Goal: Transaction & Acquisition: Download file/media

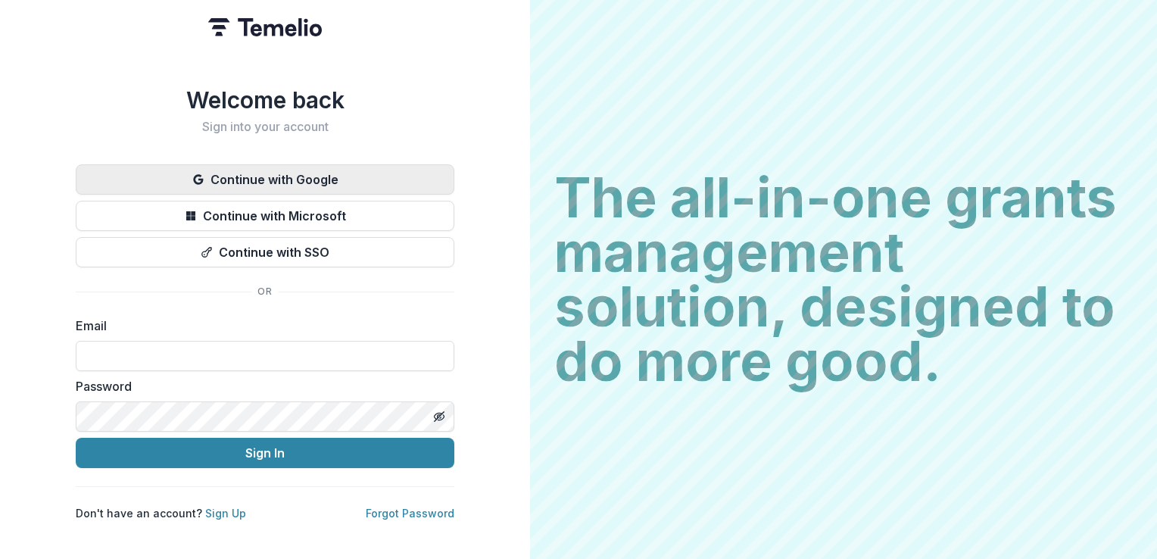
type input "**********"
click at [322, 166] on button "Continue with Google" at bounding box center [265, 179] width 379 height 30
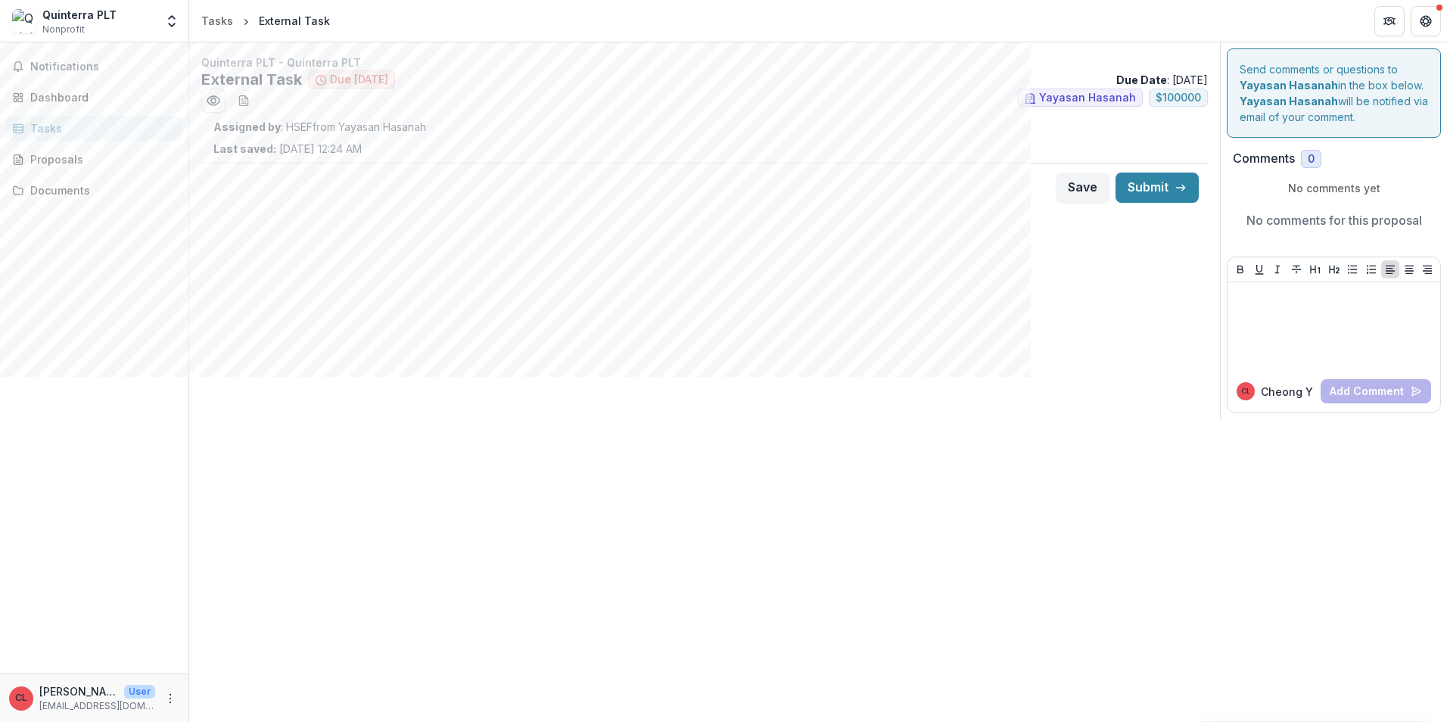
click at [618, 118] on div "Send comments or questions to Yayasan Hasanah in the box below. Yayasan Hasanah…" at bounding box center [1334, 92] width 214 height 89
click at [87, 94] on div "Dashboard" at bounding box center [100, 97] width 140 height 16
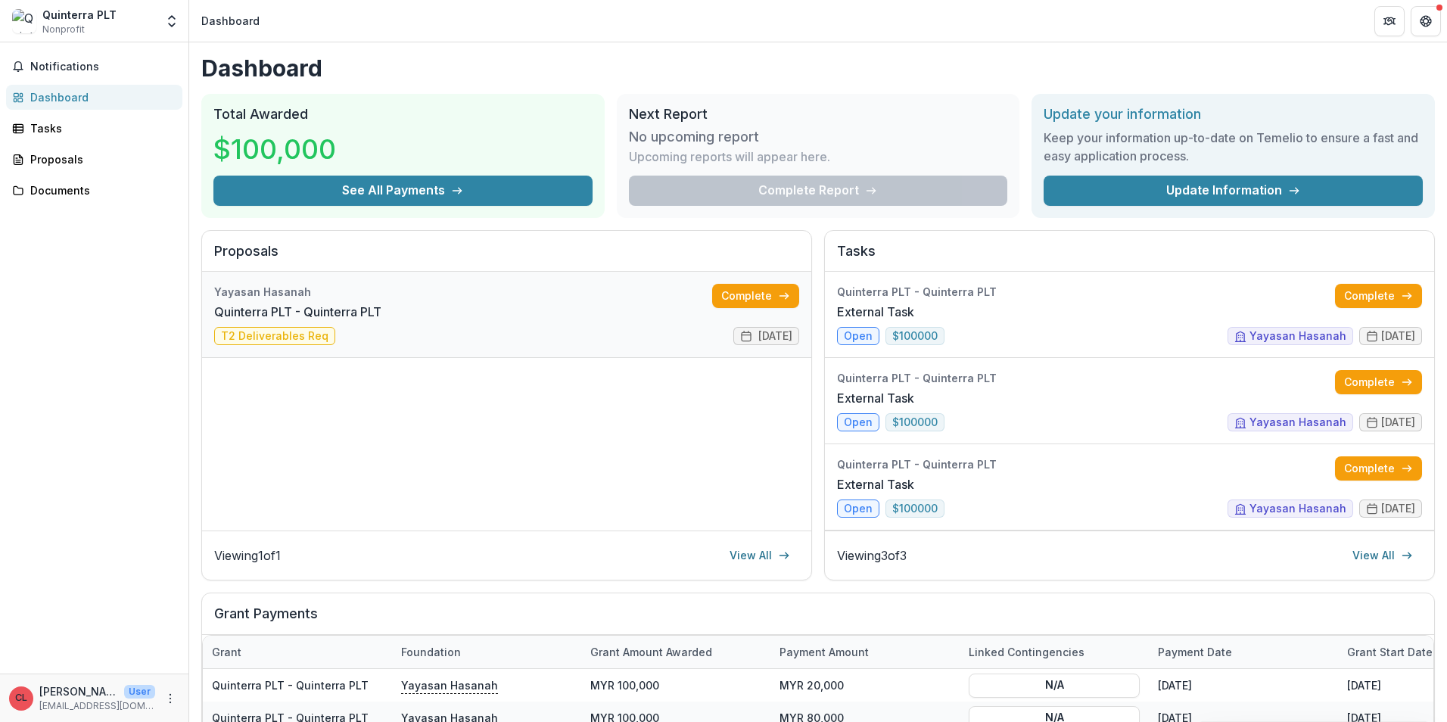
click at [282, 321] on link "Quinterra PLT - Quinterra PLT" at bounding box center [297, 312] width 167 height 18
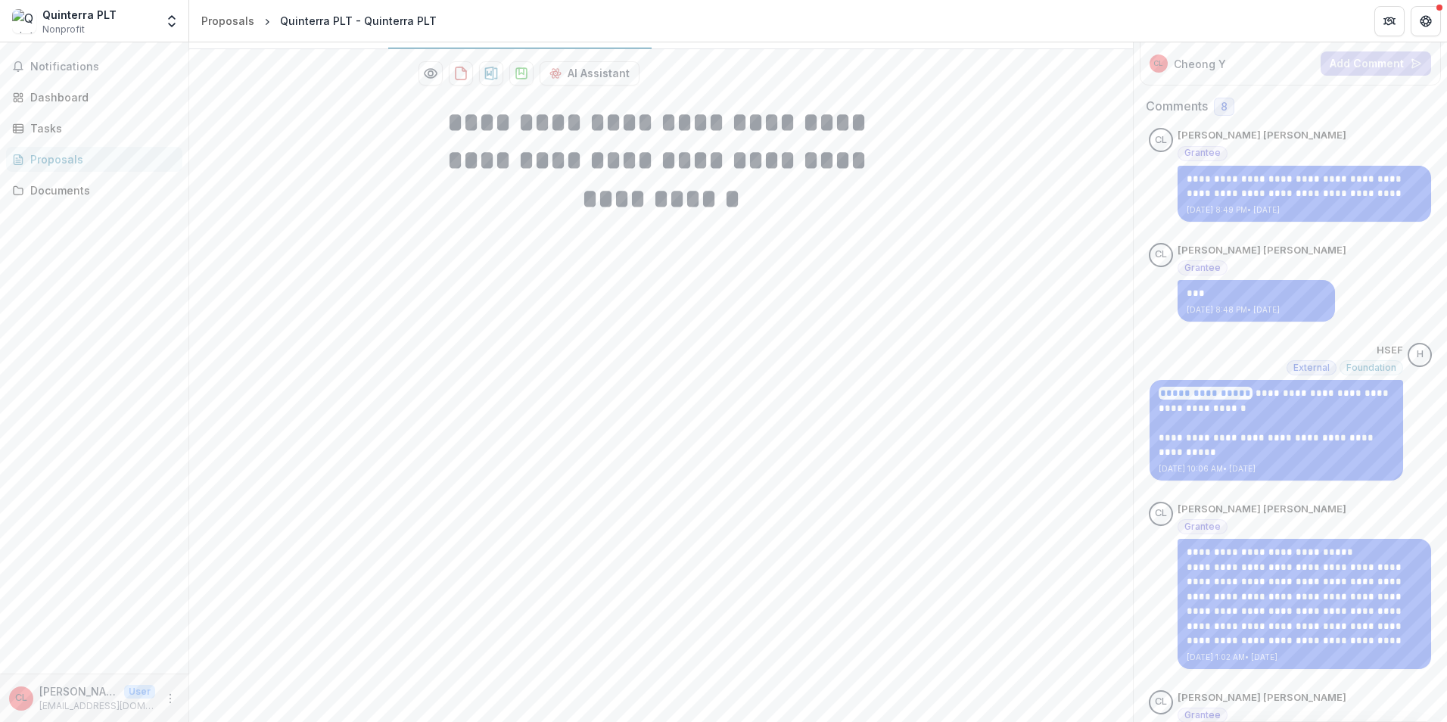
scroll to position [227, 0]
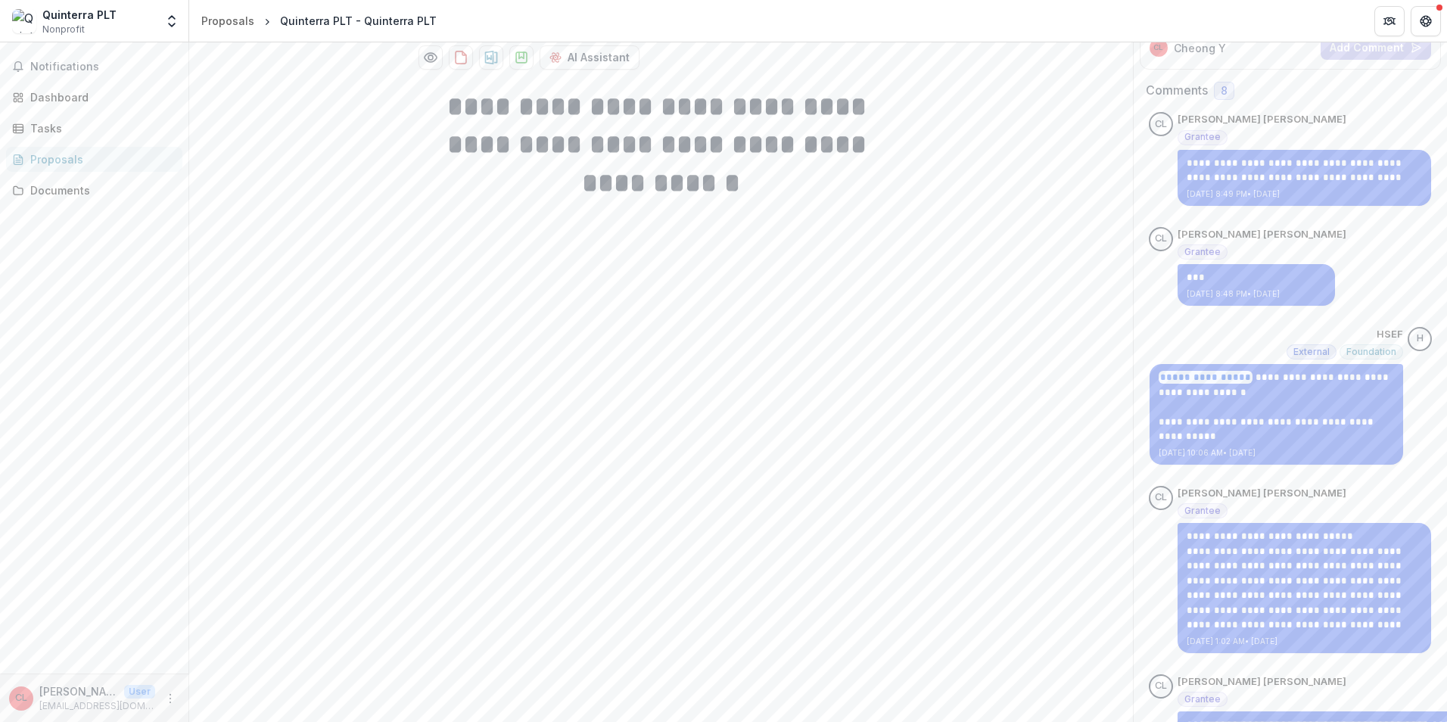
drag, startPoint x: 1271, startPoint y: 275, endPoint x: 982, endPoint y: 335, distance: 295.3
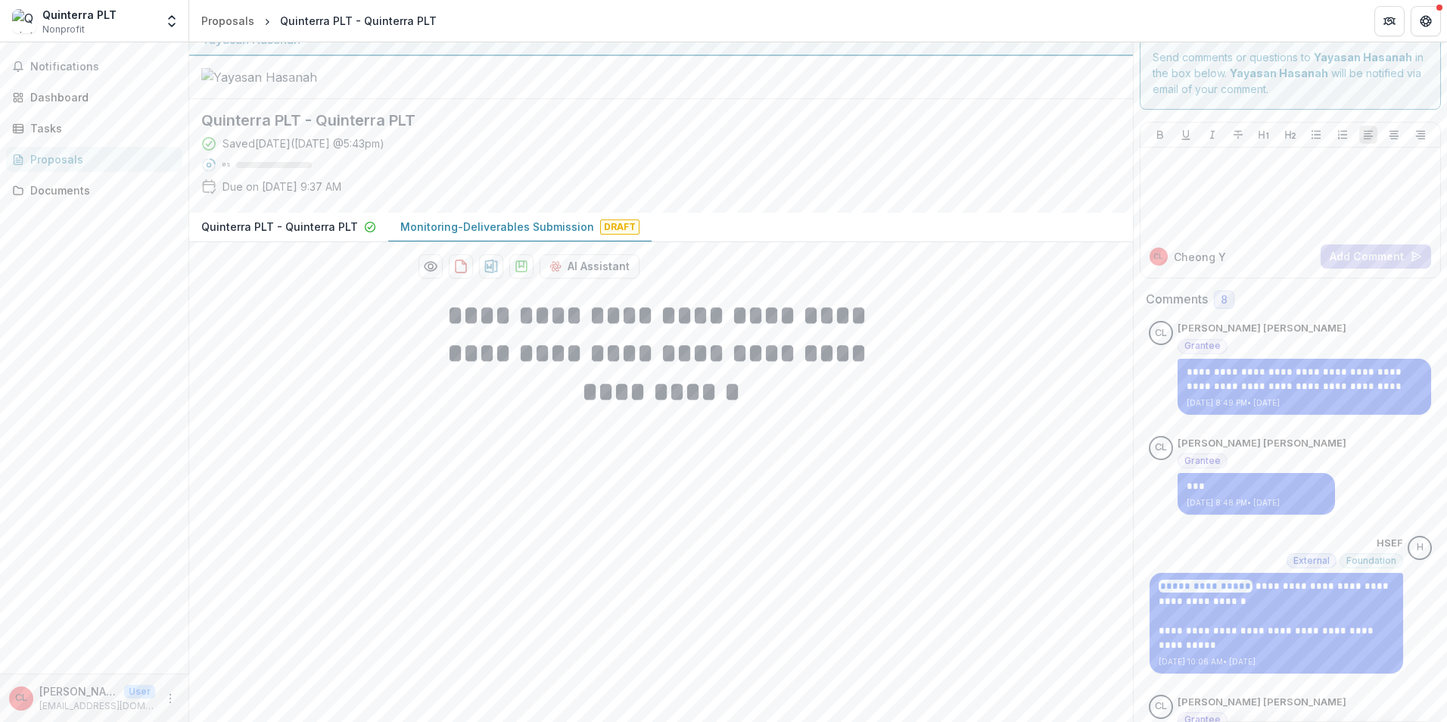
scroll to position [0, 0]
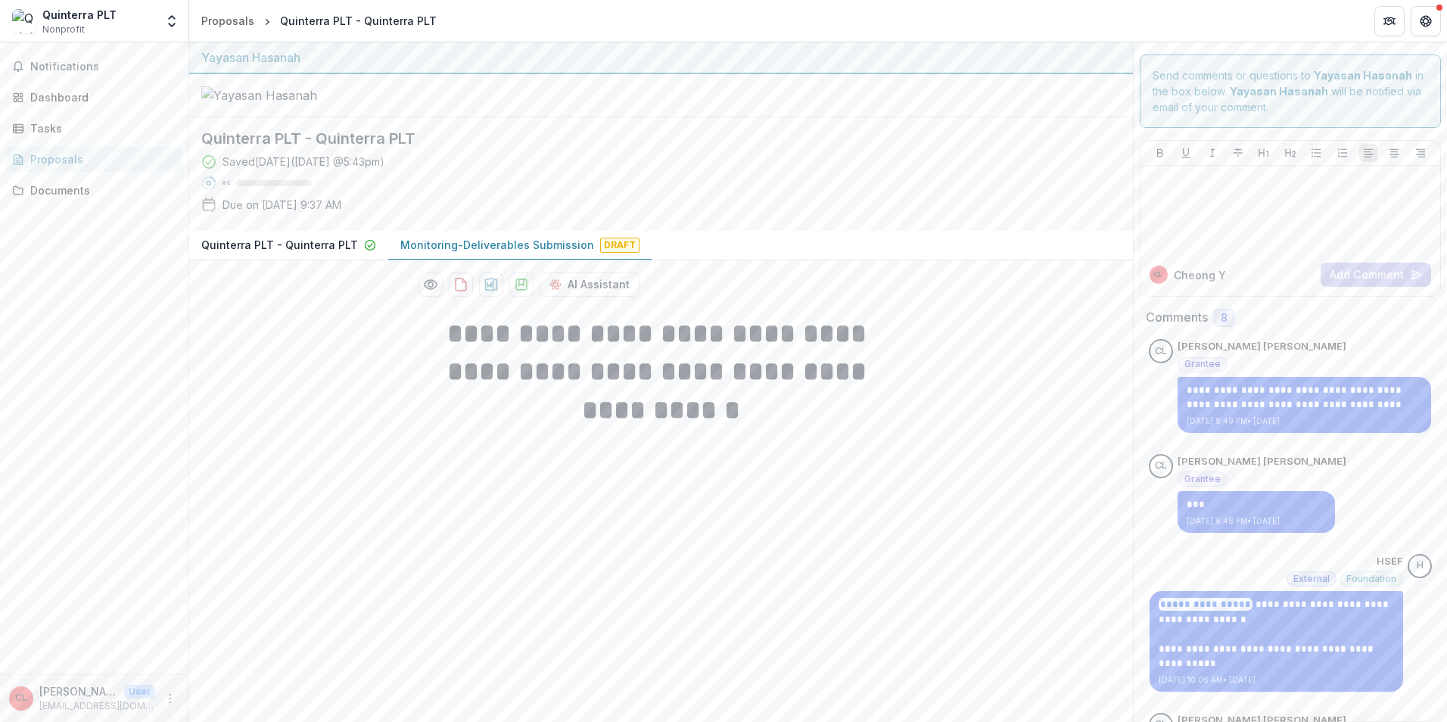
click at [438, 253] on p "Monitoring-Deliverables Submission" at bounding box center [497, 245] width 194 height 16
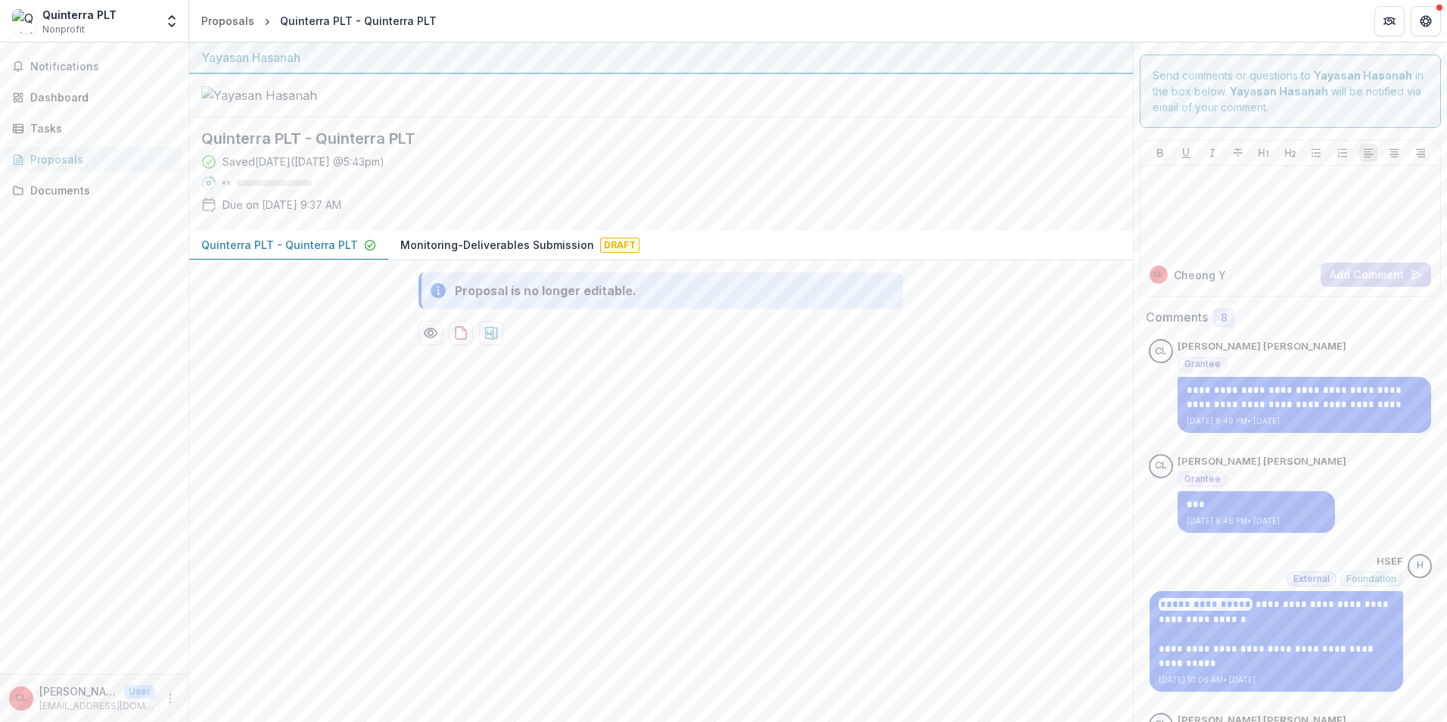
click at [294, 253] on p "Quinterra PLT - Quinterra PLT" at bounding box center [279, 245] width 157 height 16
click at [471, 253] on p "Monitoring-Deliverables Submission" at bounding box center [497, 245] width 194 height 16
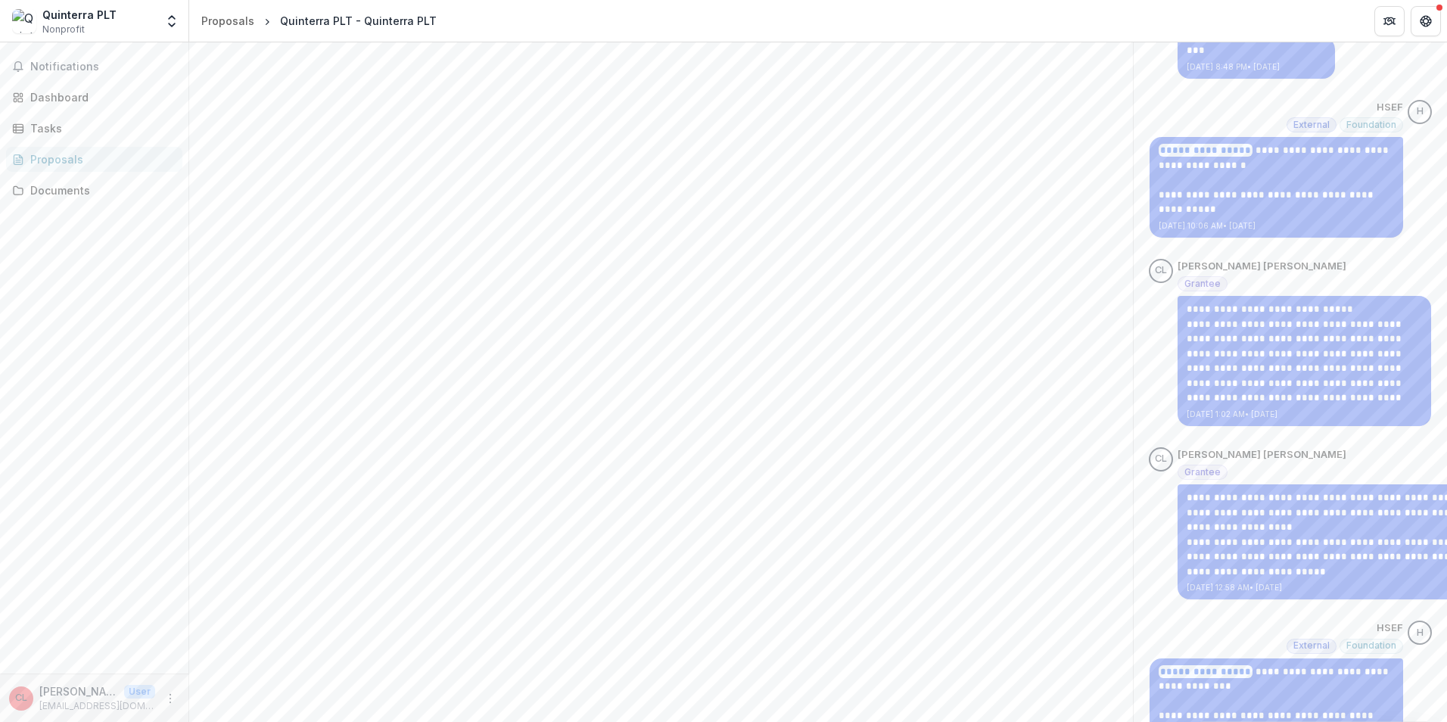
scroll to position [1148, 0]
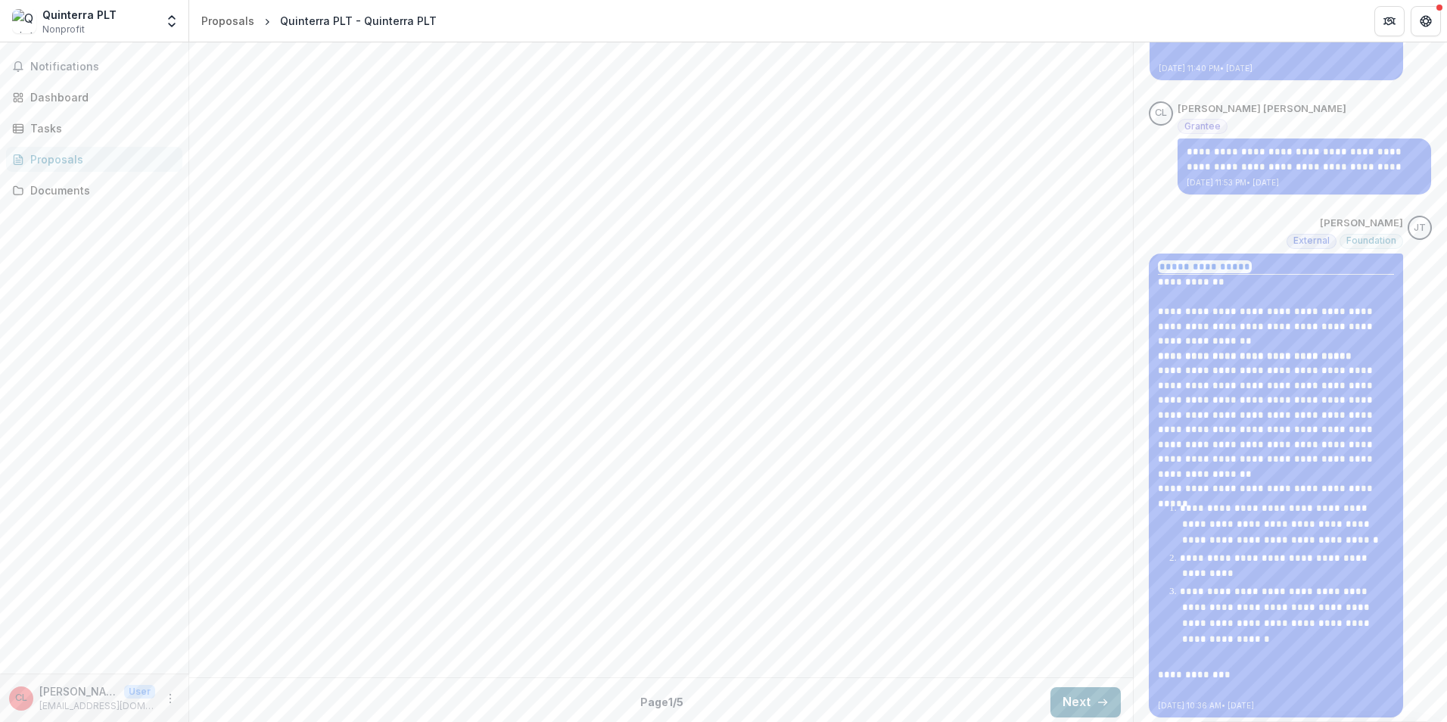
click at [618, 323] on button "Next" at bounding box center [1086, 702] width 70 height 30
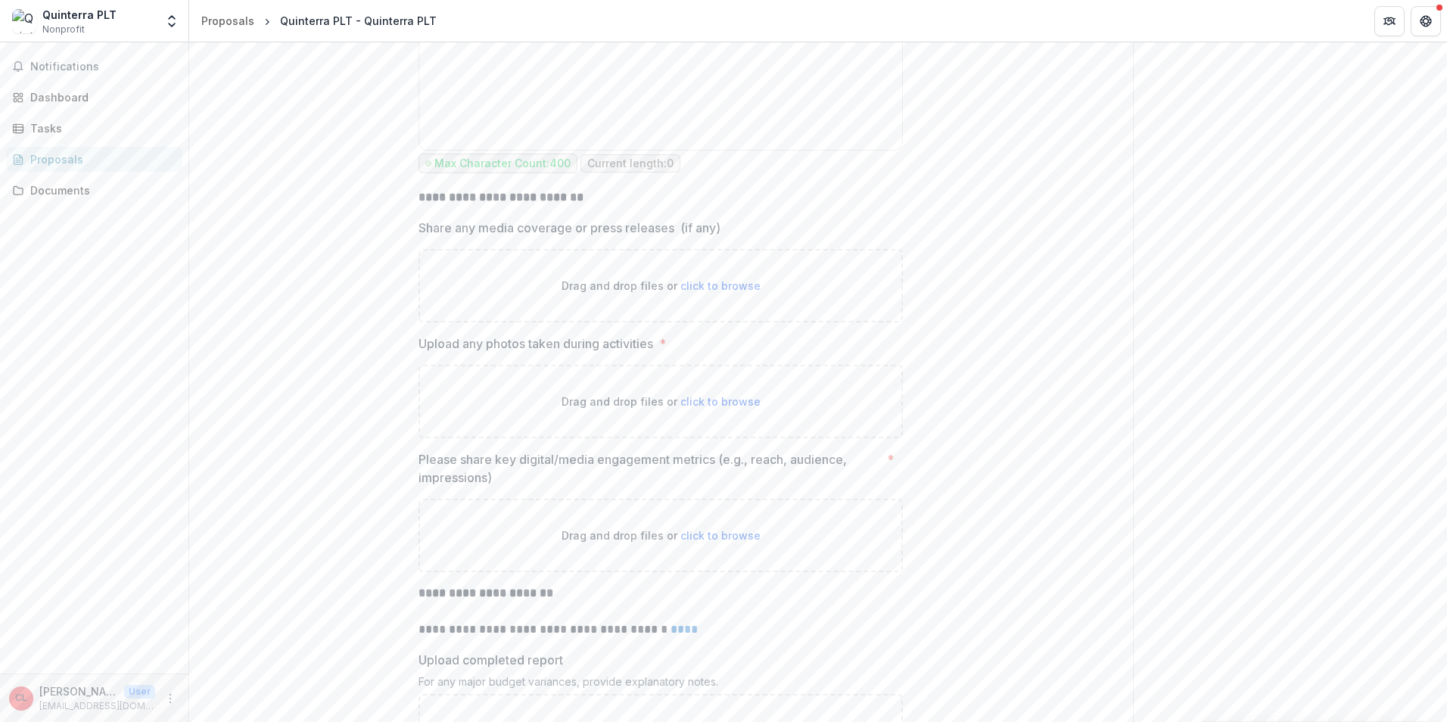
scroll to position [3316, 0]
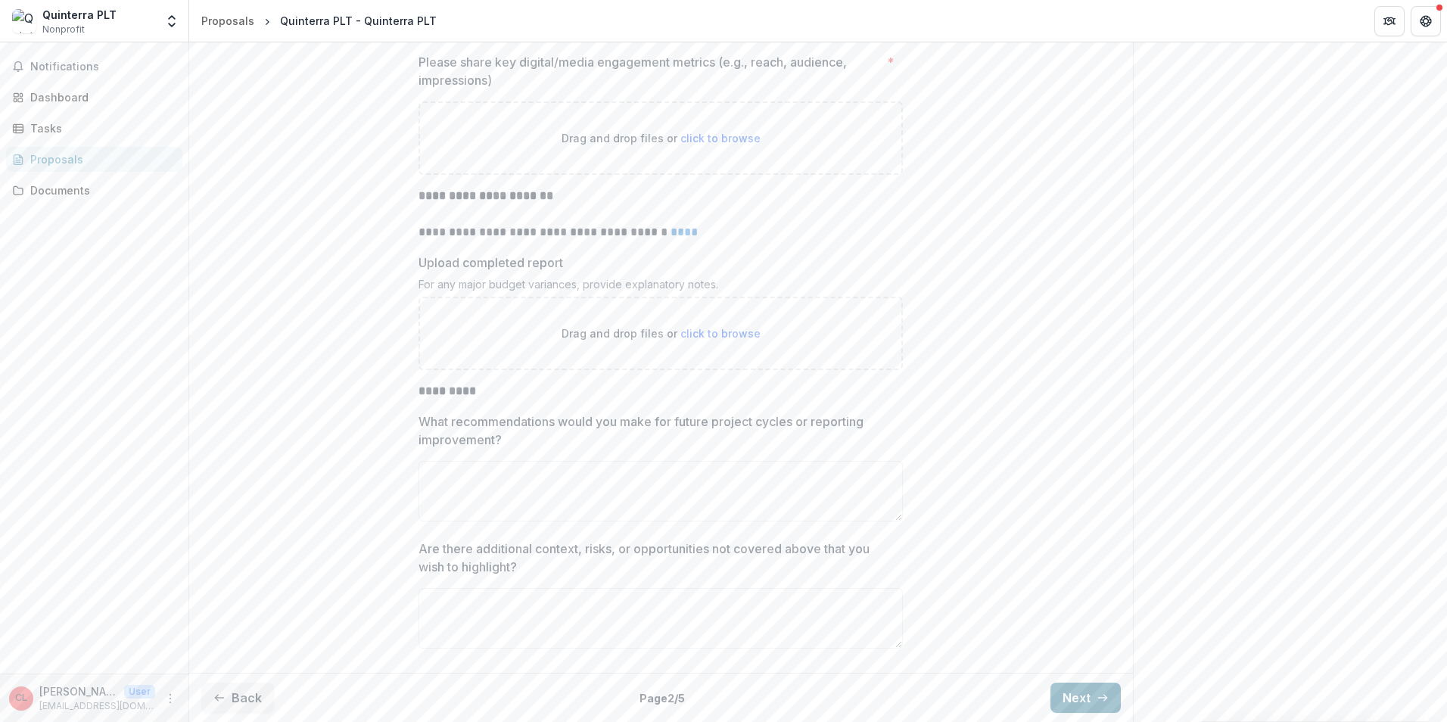
click at [618, 323] on button "Next" at bounding box center [1086, 698] width 70 height 30
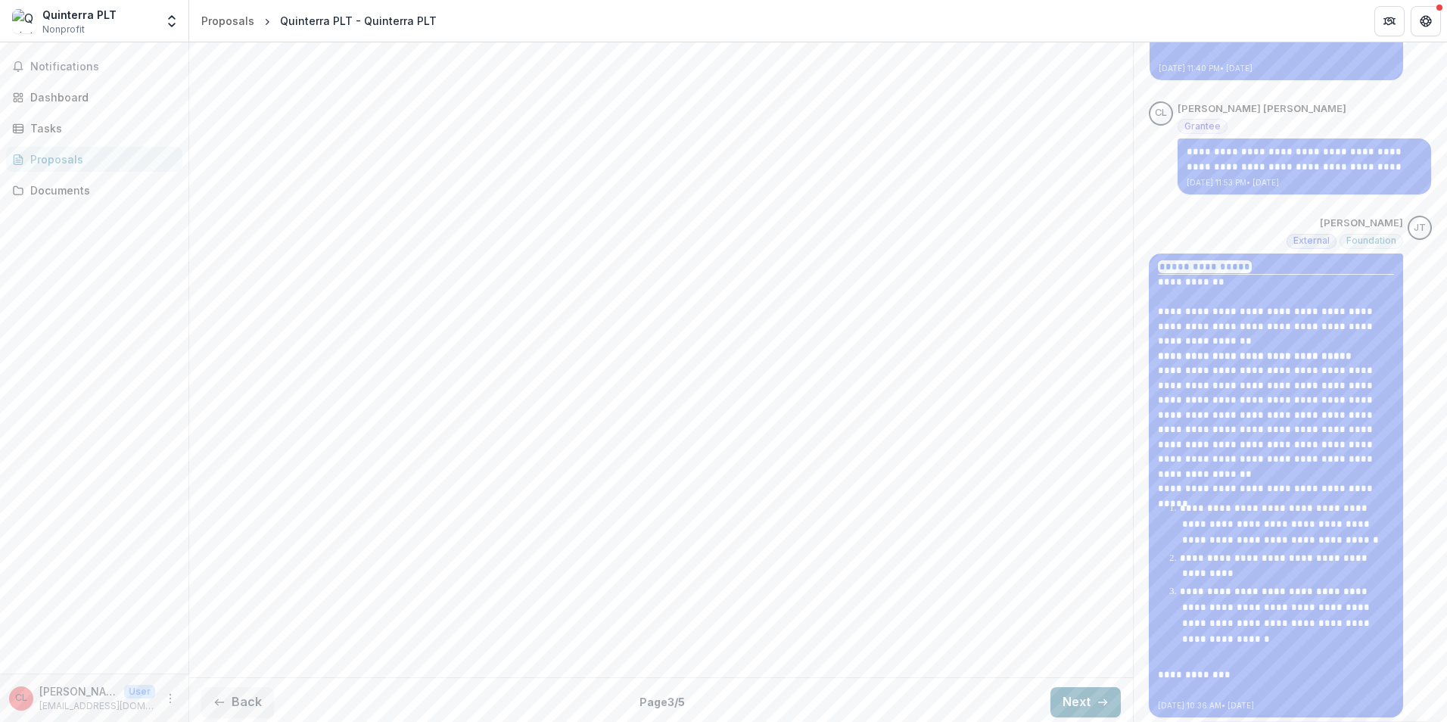
click at [618, 323] on button "Next" at bounding box center [1086, 702] width 70 height 30
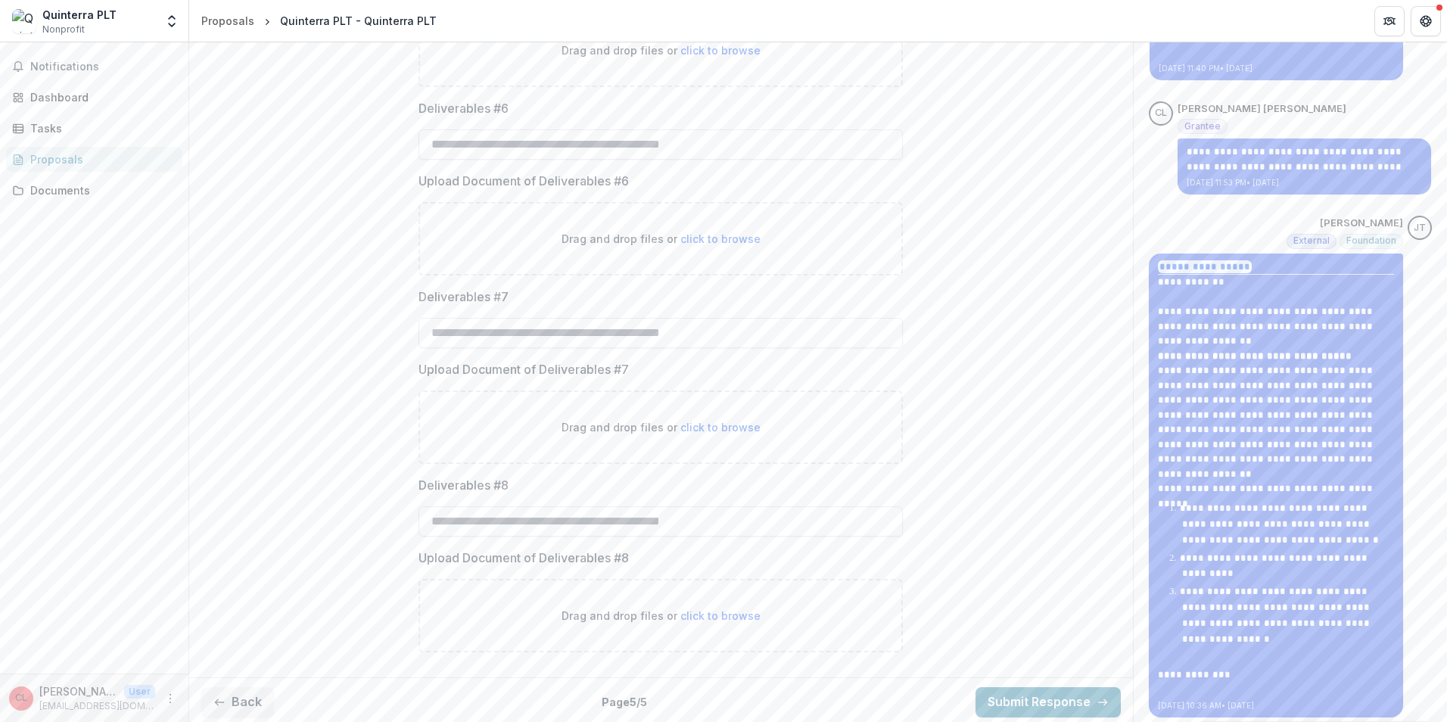
scroll to position [1214, 0]
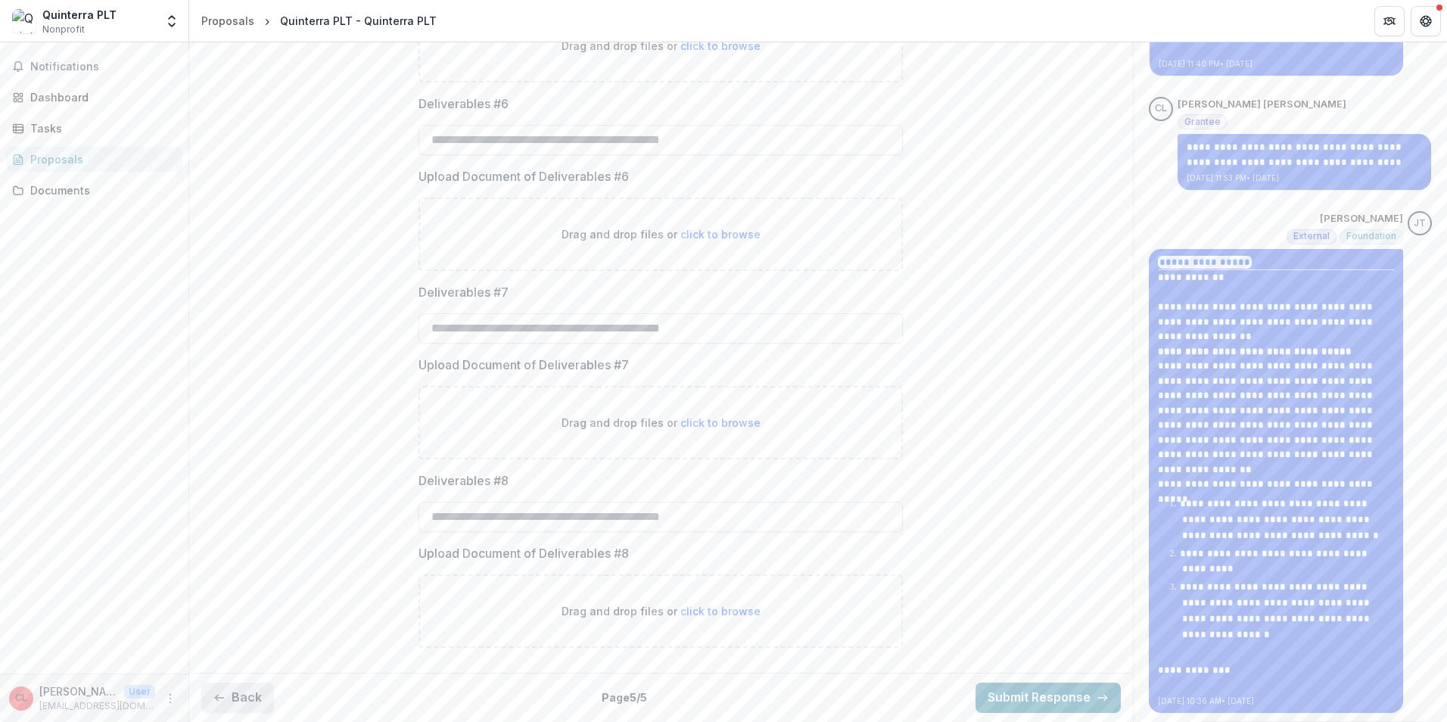
click at [238, 323] on button "Back" at bounding box center [237, 698] width 73 height 30
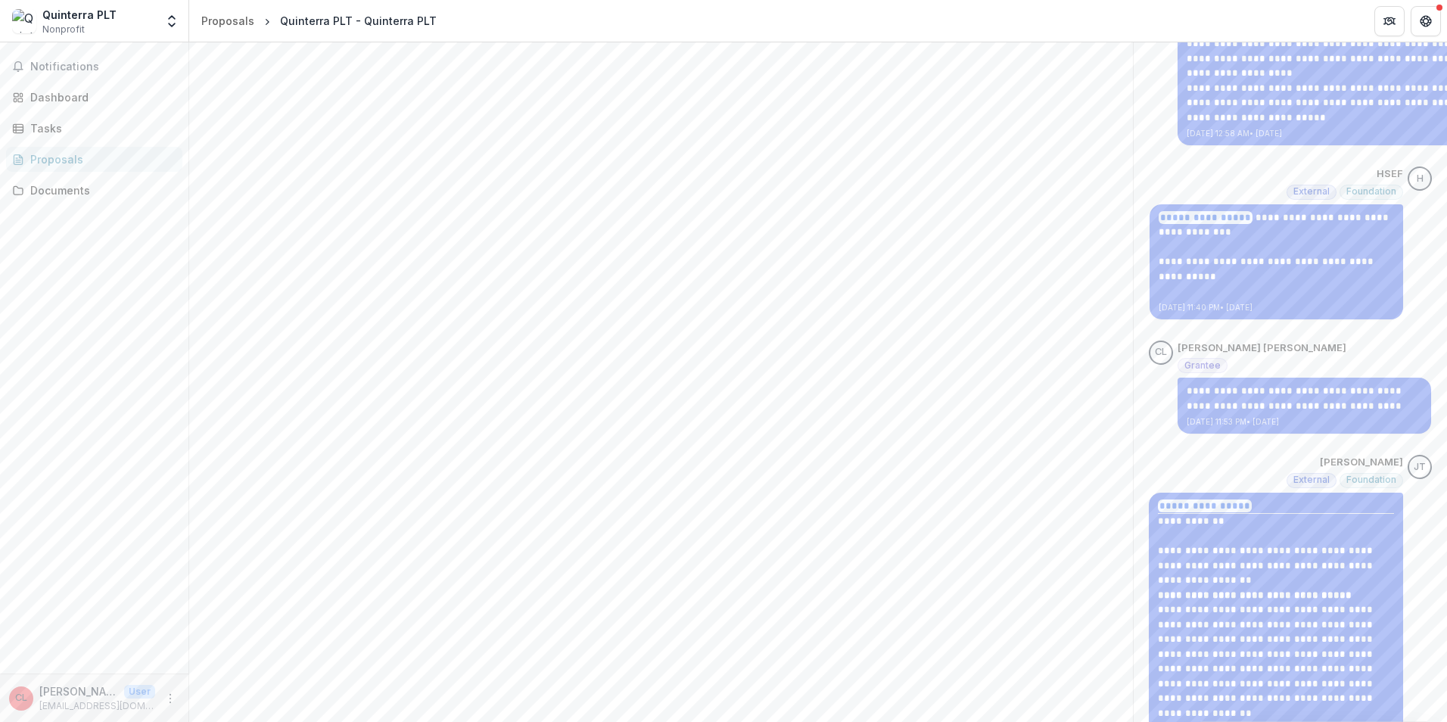
scroll to position [1148, 0]
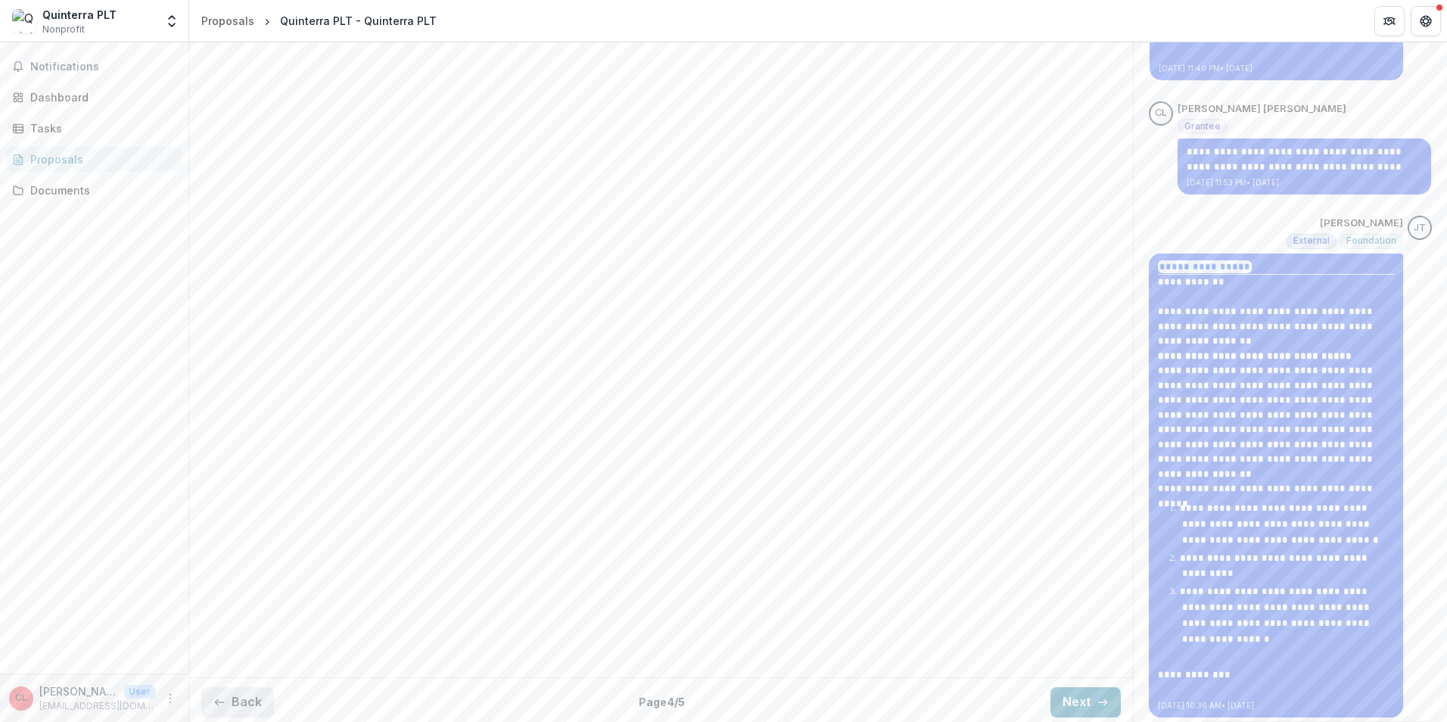
click at [223, 323] on icon "button" at bounding box center [219, 702] width 12 height 12
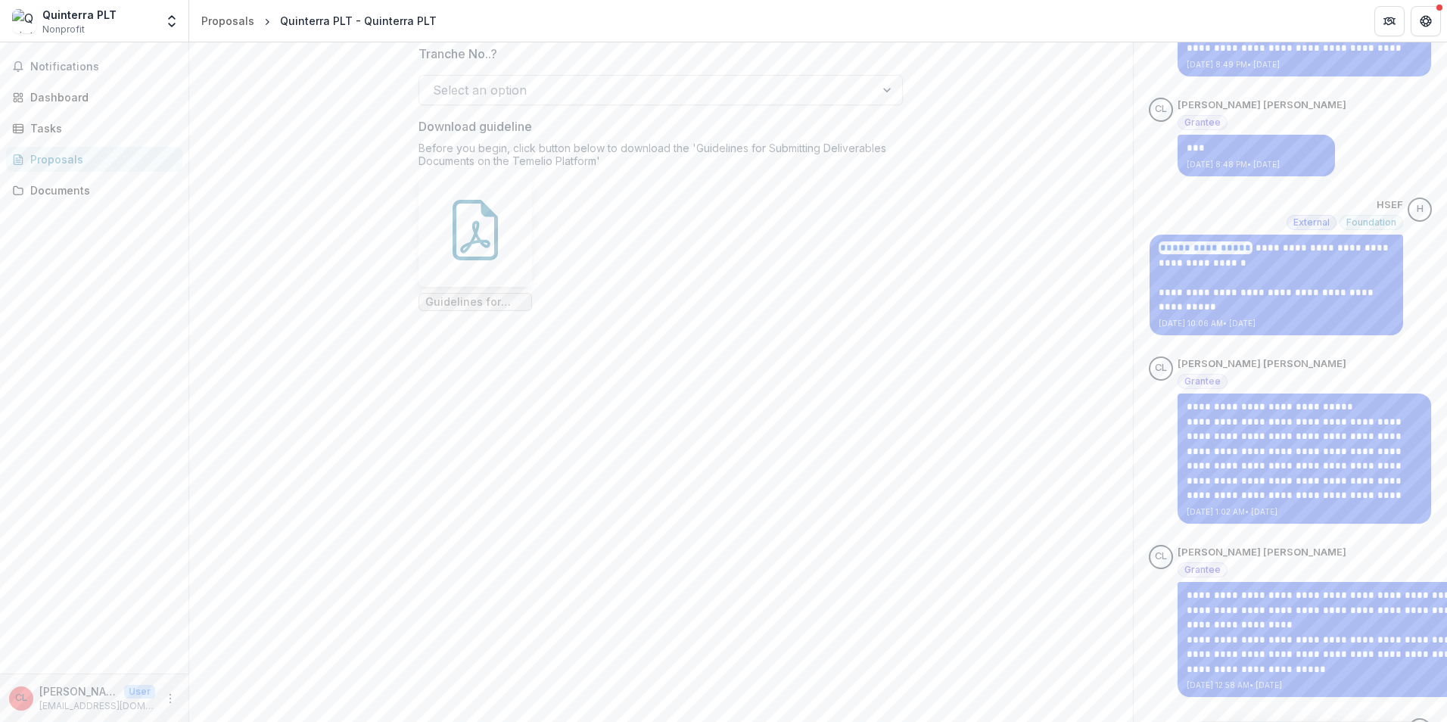
scroll to position [12, 0]
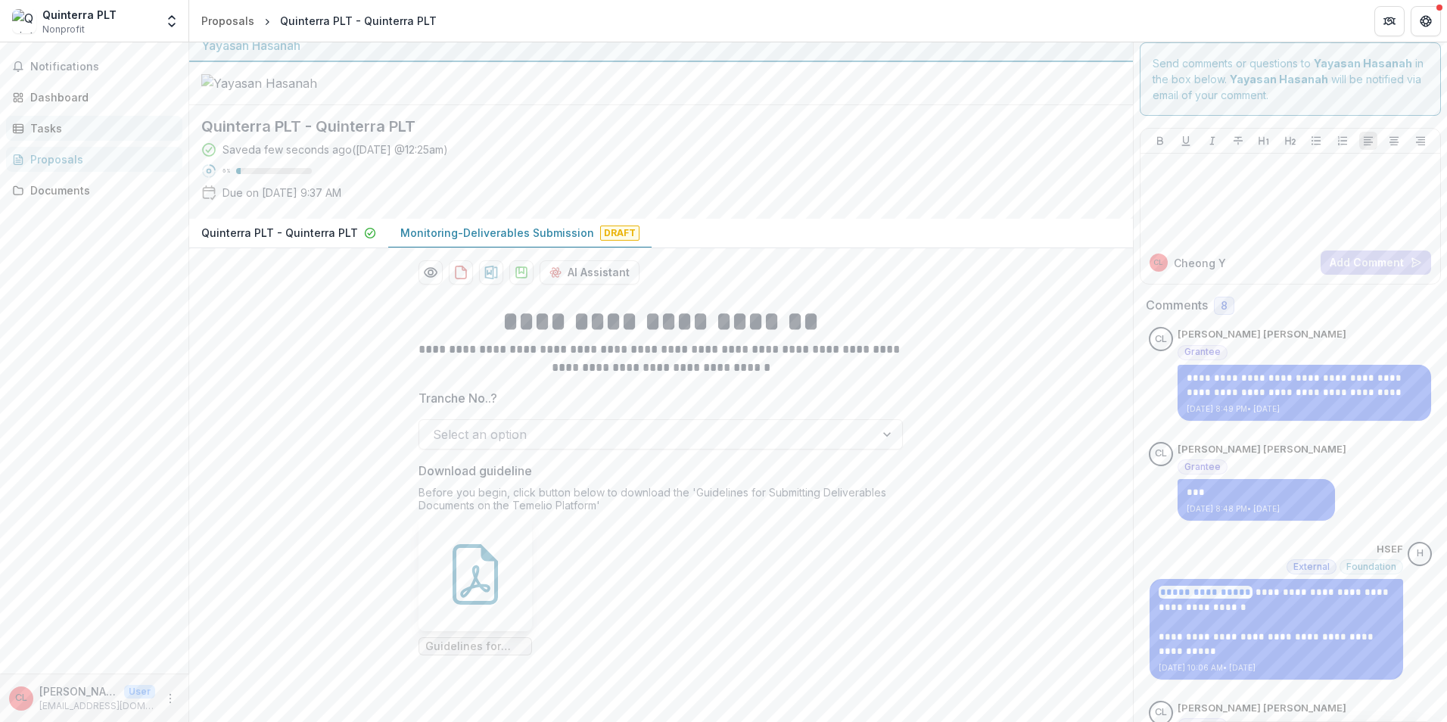
click at [80, 123] on div "Tasks" at bounding box center [100, 128] width 140 height 16
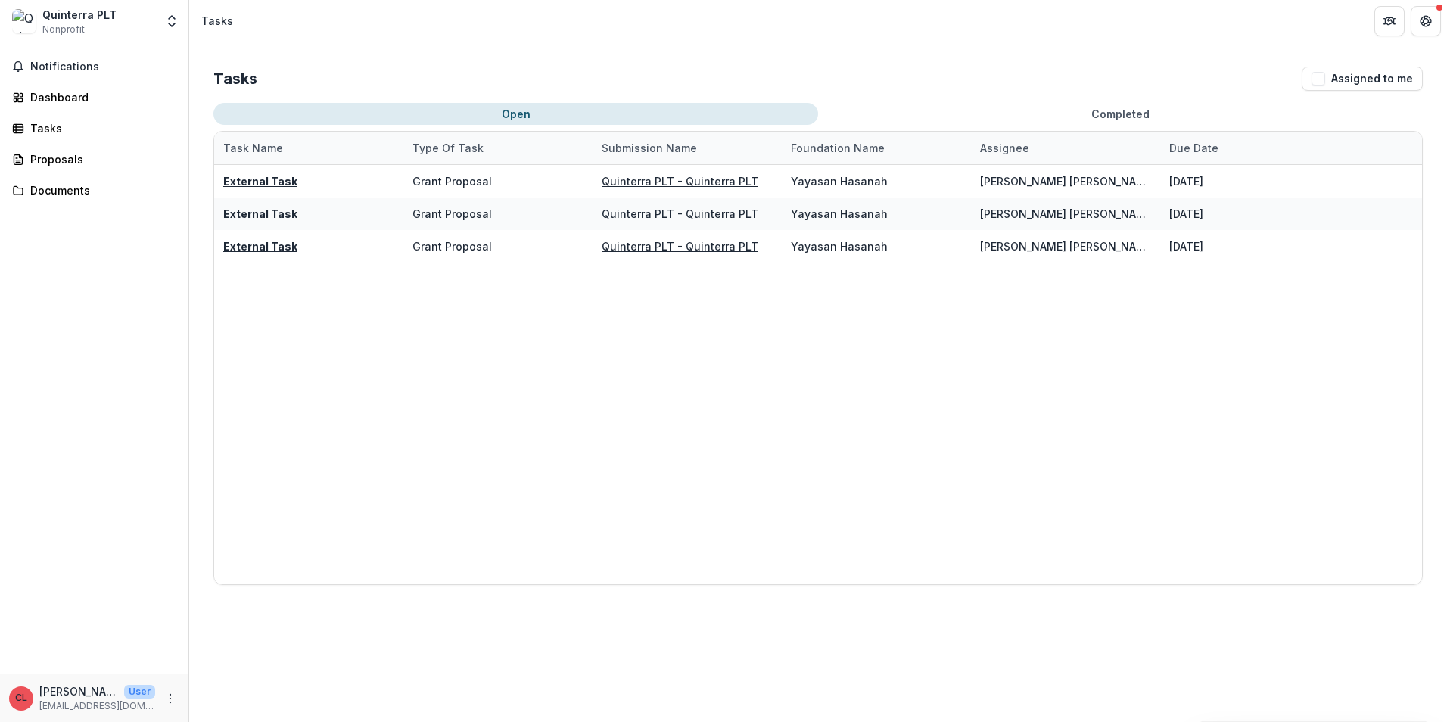
click at [70, 113] on div "Notifications Dashboard Tasks Proposals Documents" at bounding box center [94, 357] width 189 height 631
click at [71, 98] on div "Dashboard" at bounding box center [100, 97] width 140 height 16
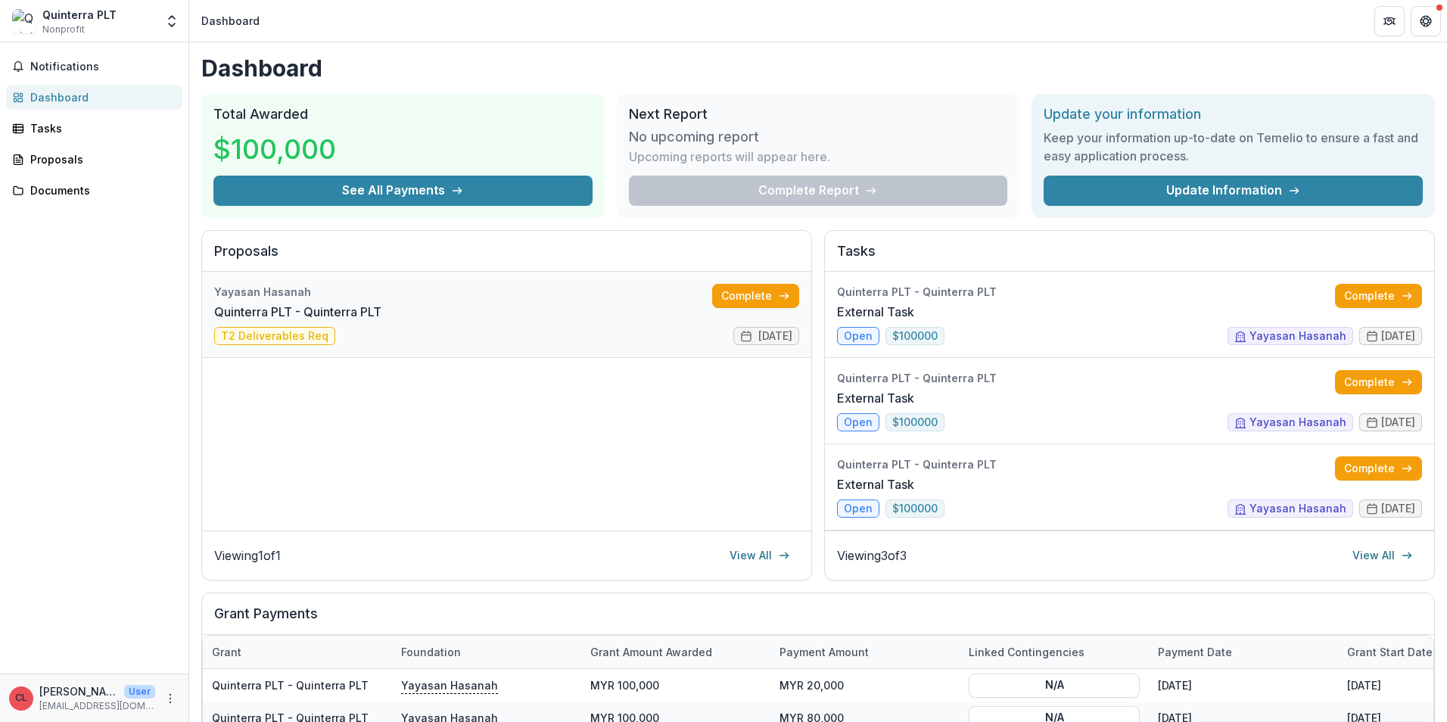
click at [252, 321] on link "Quinterra PLT - Quinterra PLT" at bounding box center [297, 312] width 167 height 18
click at [618, 299] on link "Complete" at bounding box center [755, 296] width 87 height 24
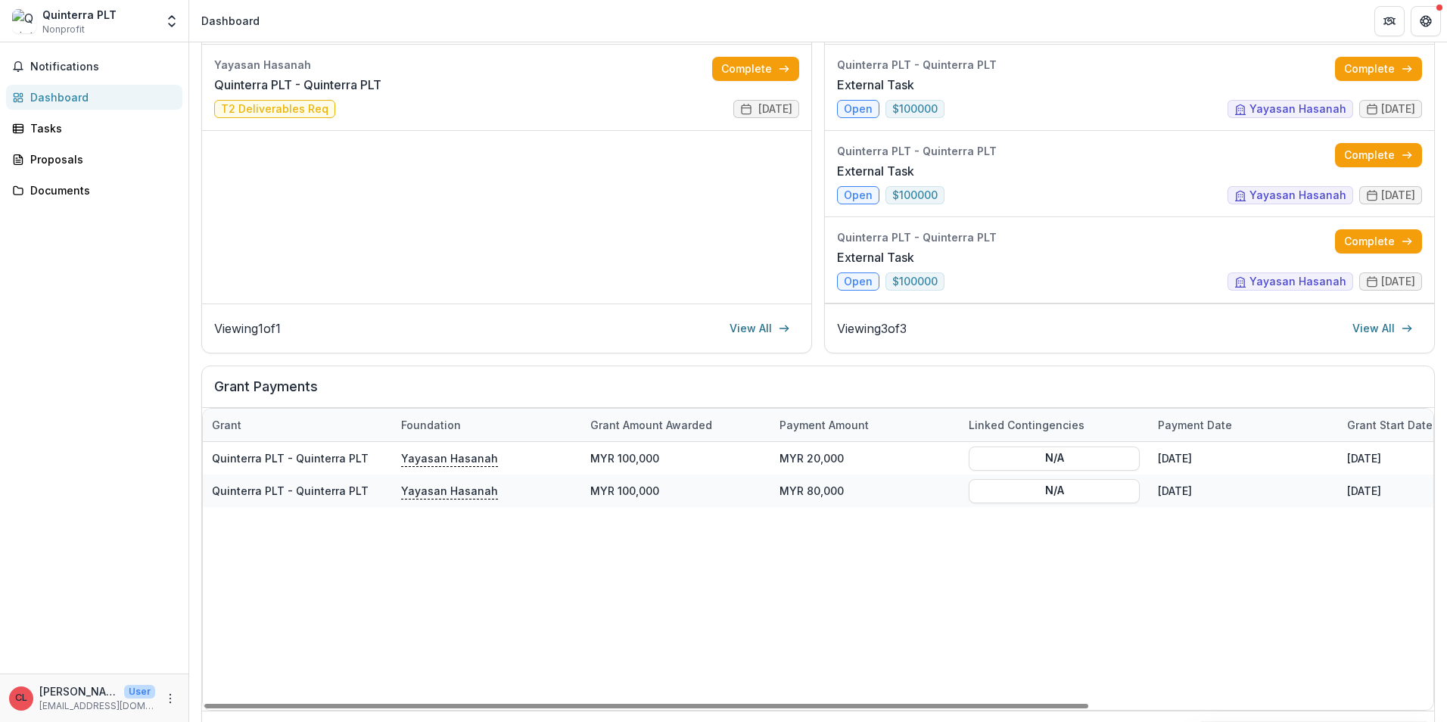
scroll to position [272, 0]
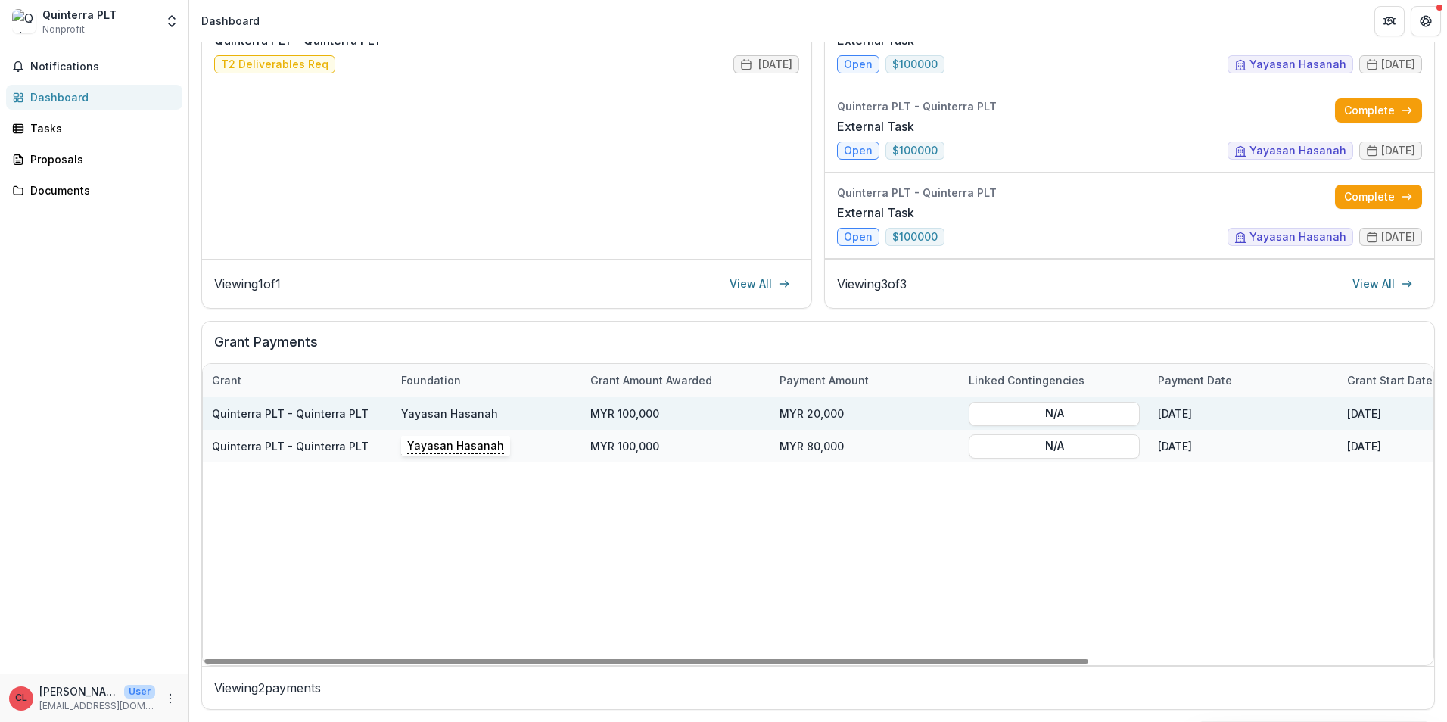
click at [465, 323] on p "Yayasan Hasanah" at bounding box center [449, 413] width 97 height 17
click at [618, 323] on div "MYR 20,000" at bounding box center [865, 413] width 189 height 33
click at [587, 323] on div "MYR 100,000" at bounding box center [675, 413] width 189 height 33
click at [618, 323] on div "12/31/2025" at bounding box center [1243, 413] width 189 height 33
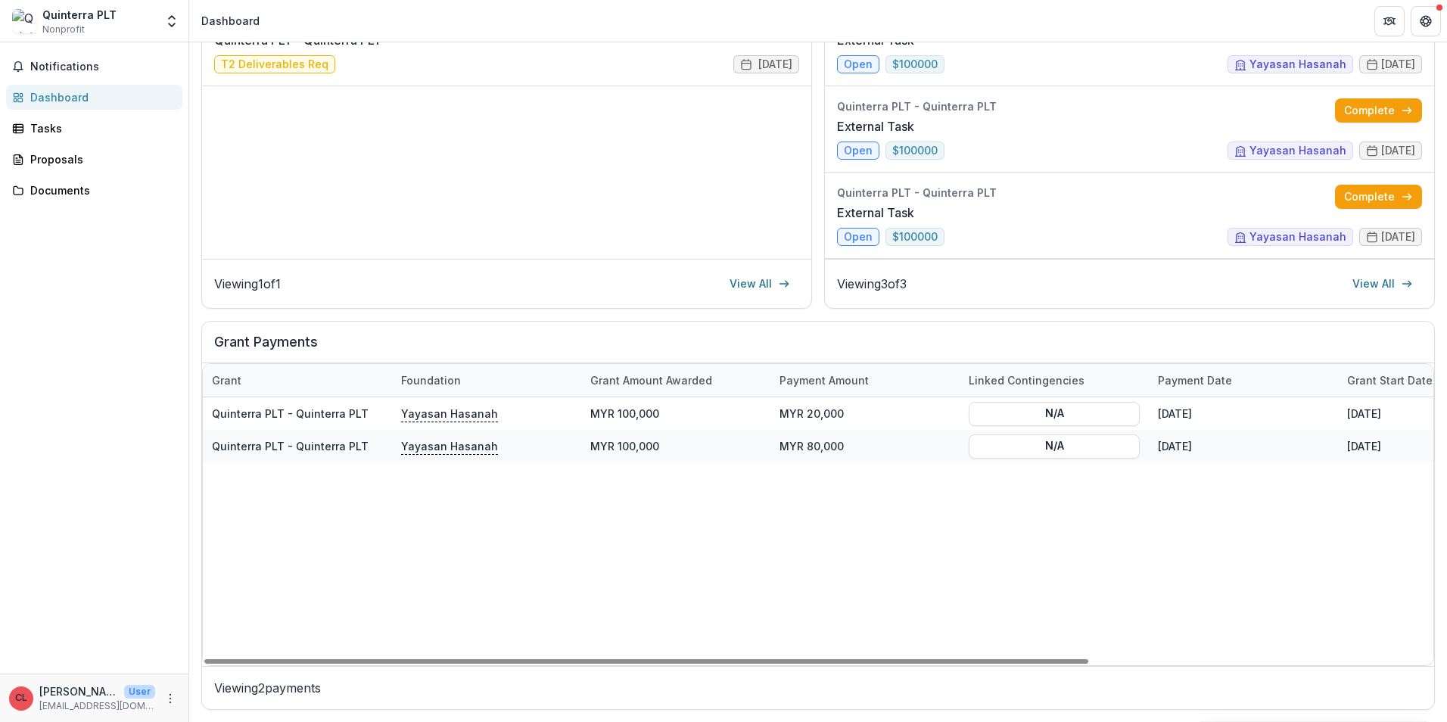
click at [301, 323] on p "Viewing 2 payments" at bounding box center [818, 688] width 1208 height 18
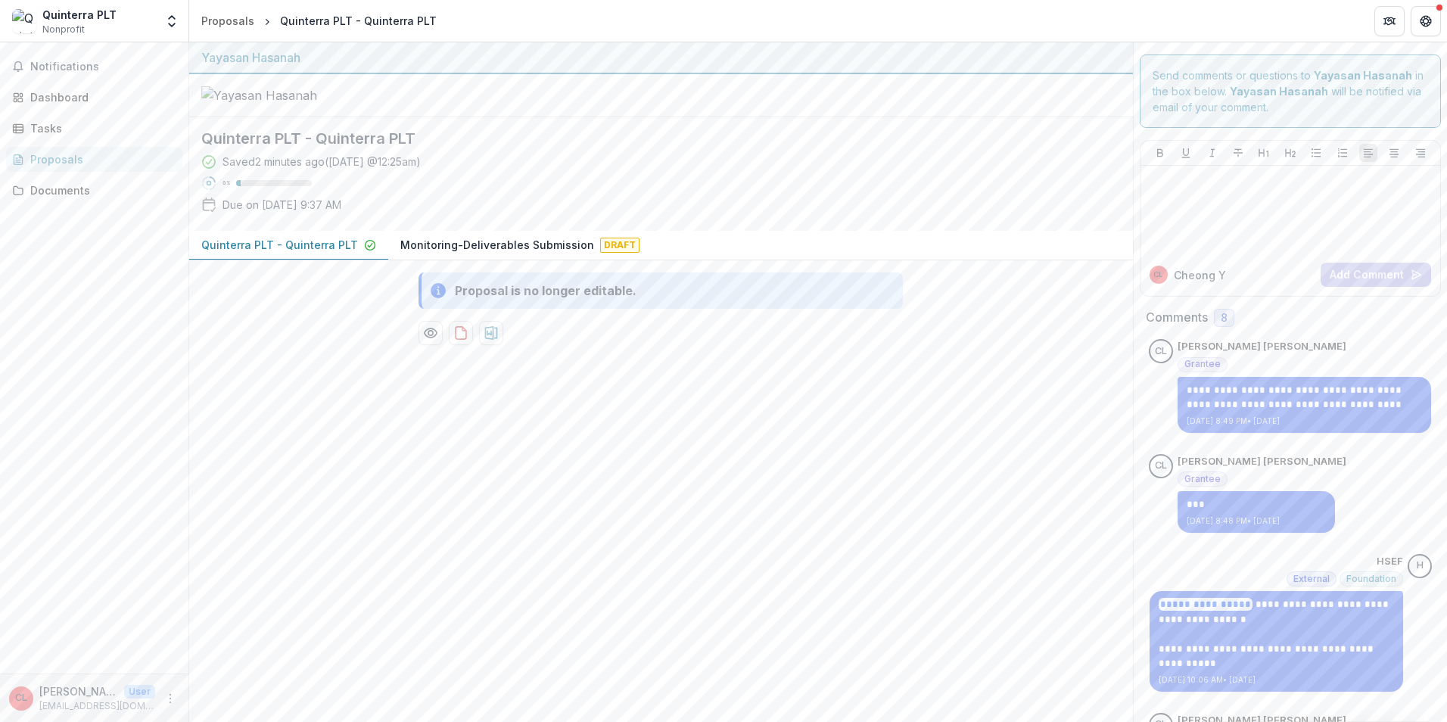
click at [303, 253] on p "Quinterra PLT - Quinterra PLT" at bounding box center [279, 245] width 157 height 16
drag, startPoint x: 450, startPoint y: 299, endPoint x: 453, endPoint y: 309, distance: 10.3
click at [450, 231] on div "Quinterra PLT - Quinterra PLT Saved 3 minutes ago ( Today @ 12:25am ) 6 % Due o…" at bounding box center [649, 174] width 920 height 114
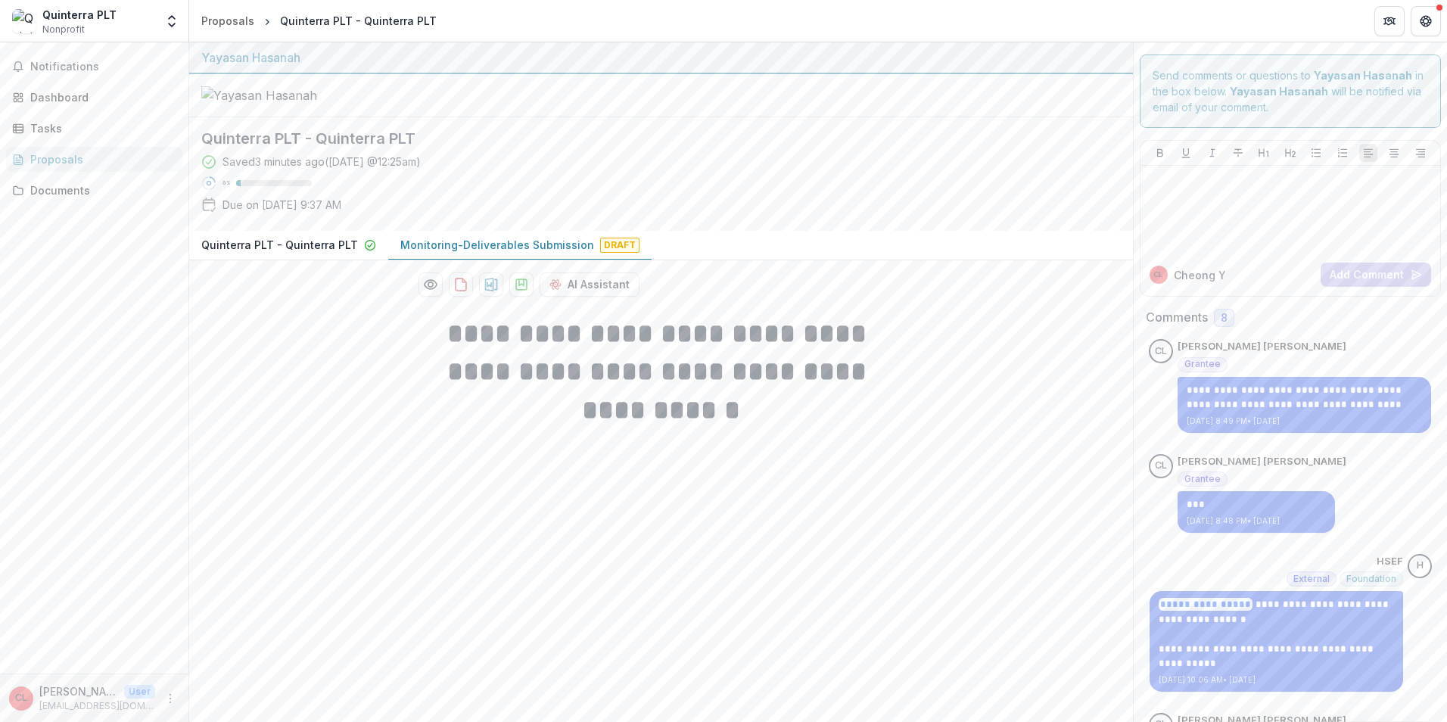
click at [453, 253] on p "Monitoring-Deliverables Submission" at bounding box center [497, 245] width 194 height 16
click at [79, 131] on div "Tasks" at bounding box center [100, 128] width 140 height 16
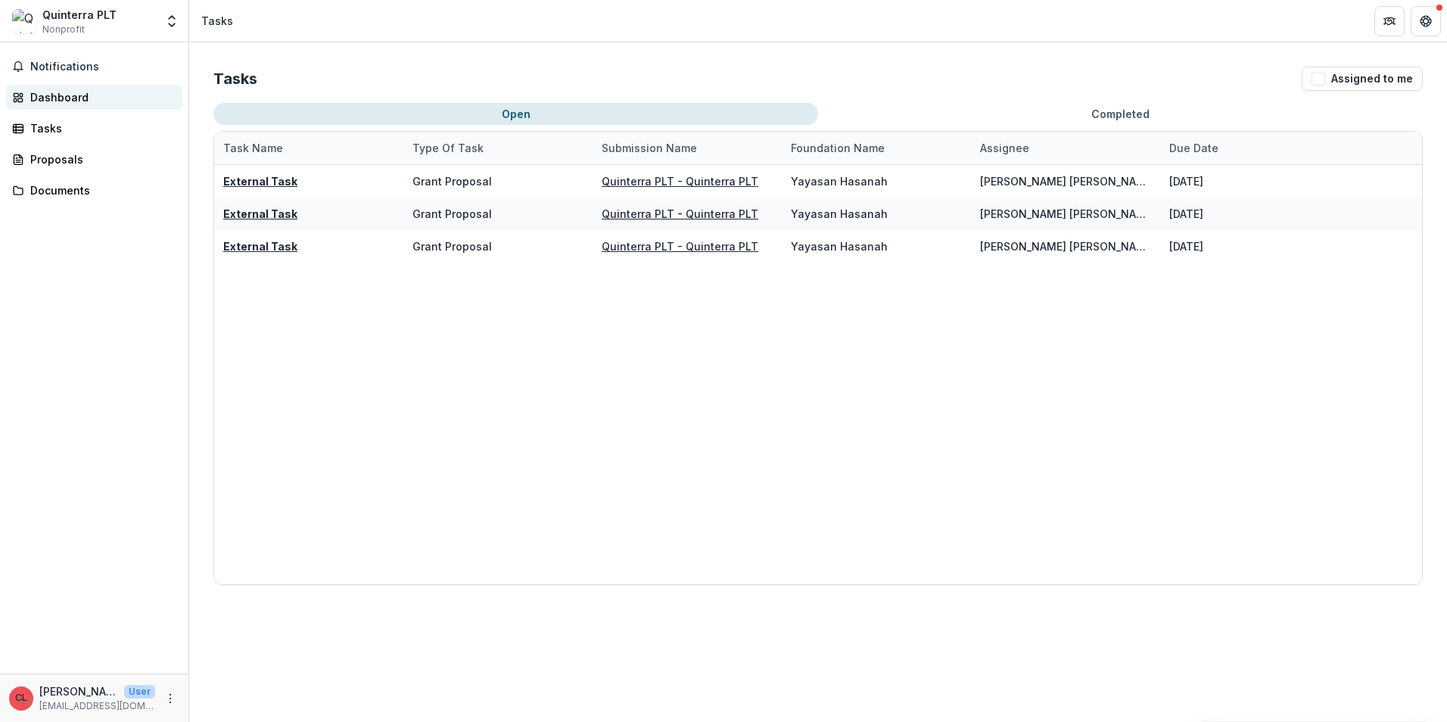
click at [88, 98] on div "Dashboard" at bounding box center [100, 97] width 140 height 16
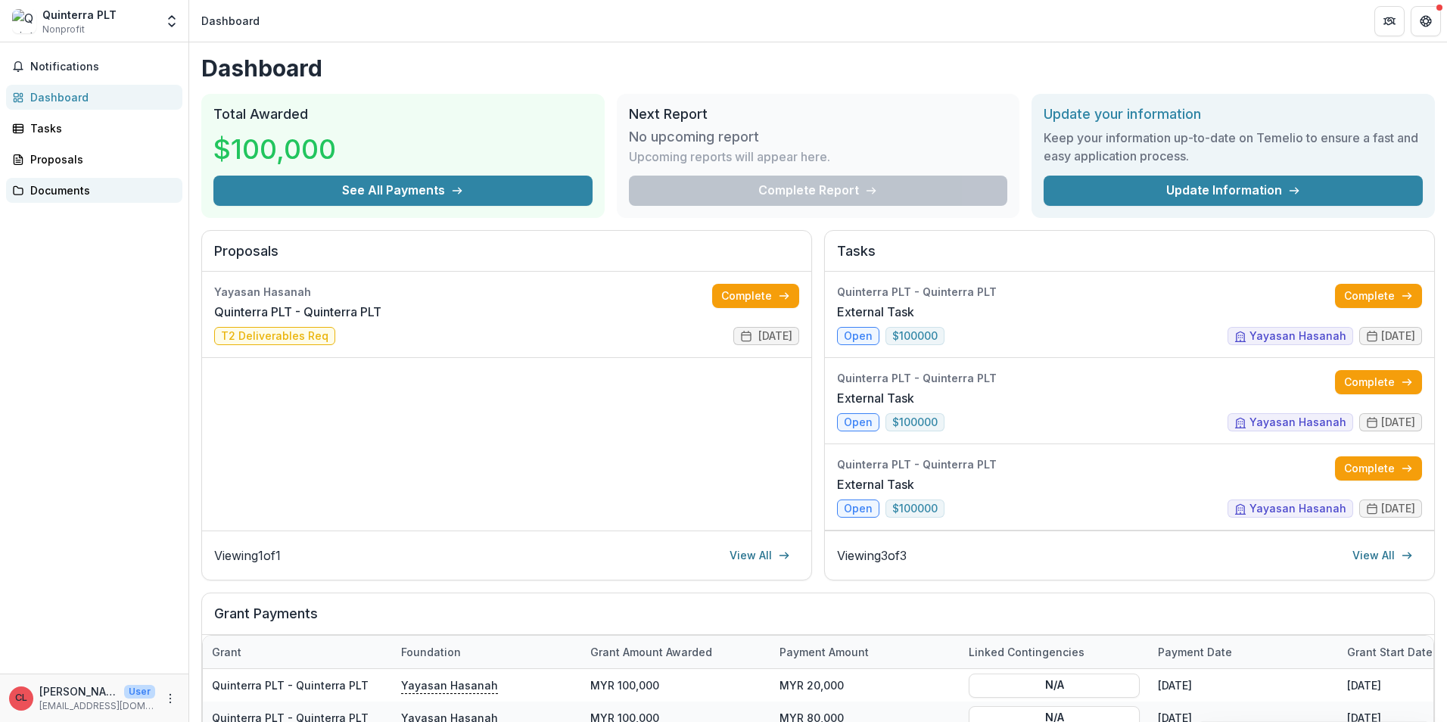
click at [88, 191] on div "Documents" at bounding box center [100, 190] width 140 height 16
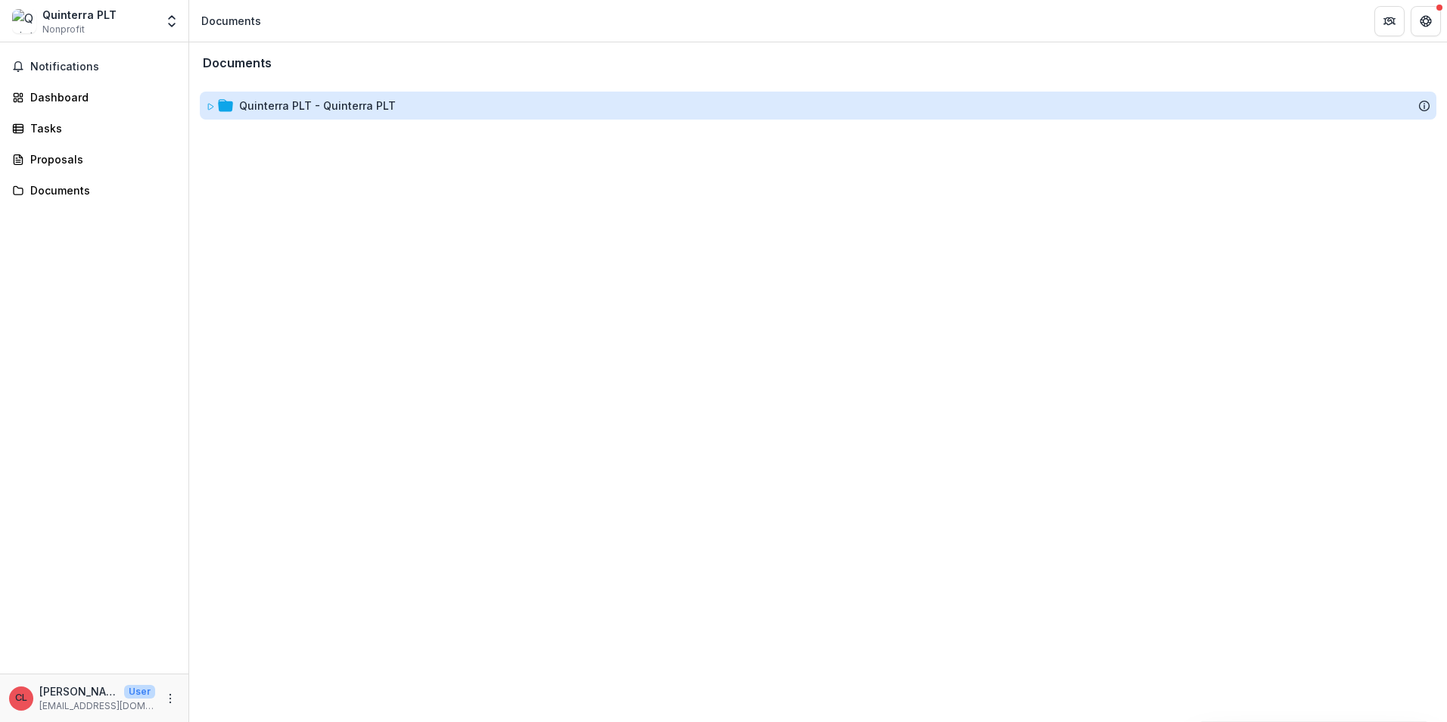
click at [287, 112] on div "Quinterra PLT - Quinterra PLT" at bounding box center [317, 106] width 157 height 16
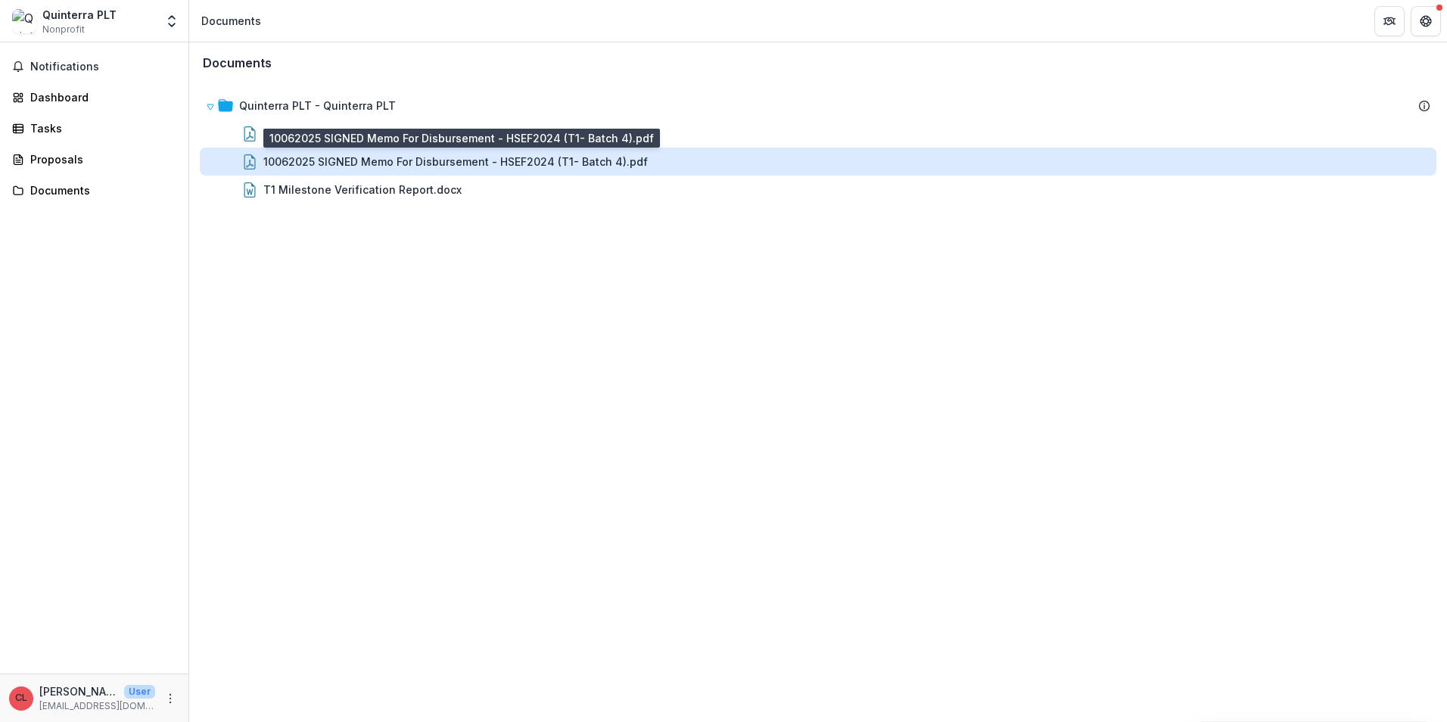
click at [412, 161] on div "10062025 SIGNED Memo For Disbursement - HSEF2024 (T1- Batch 4).pdf" at bounding box center [455, 162] width 385 height 16
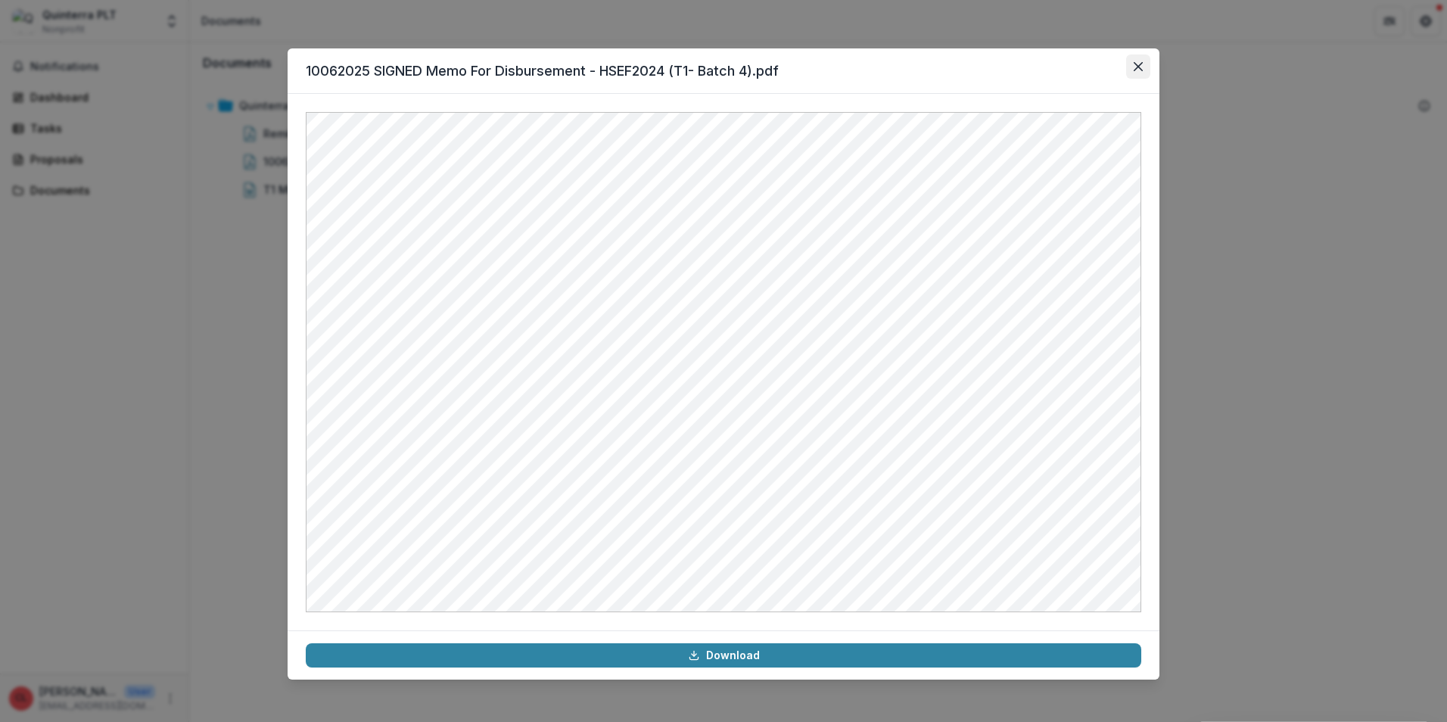
click at [1133, 70] on button "Close" at bounding box center [1138, 67] width 24 height 24
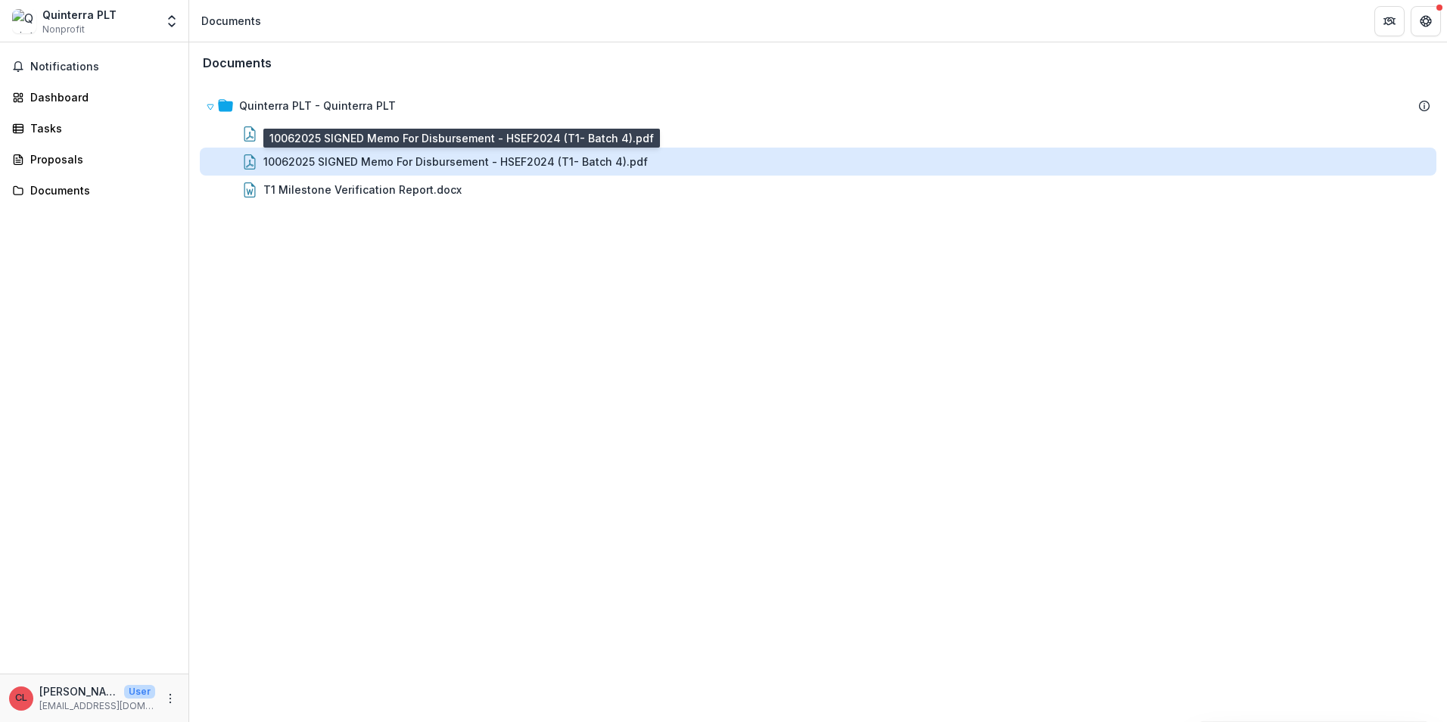
click at [471, 157] on div "10062025 SIGNED Memo For Disbursement - HSEF2024 (T1- Batch 4).pdf" at bounding box center [455, 162] width 385 height 16
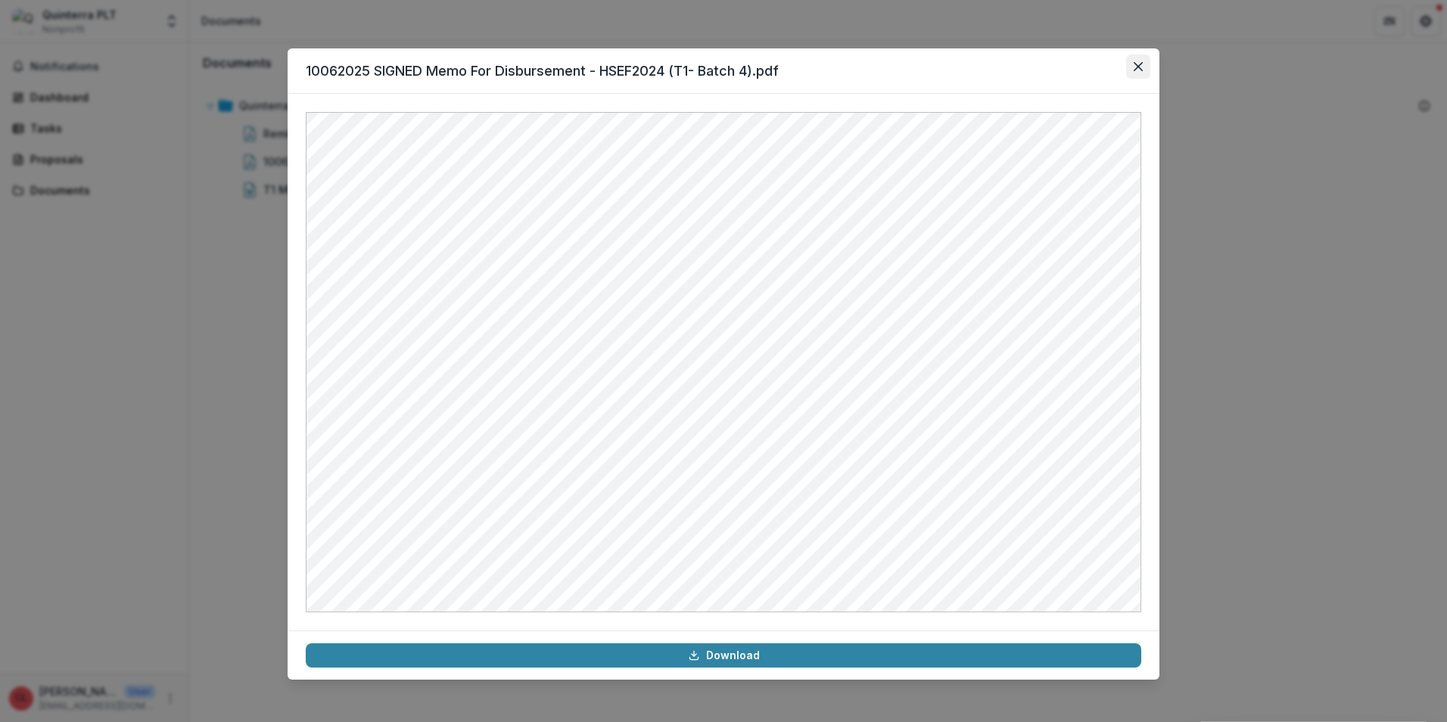
click at [1134, 73] on button "Close" at bounding box center [1138, 67] width 24 height 24
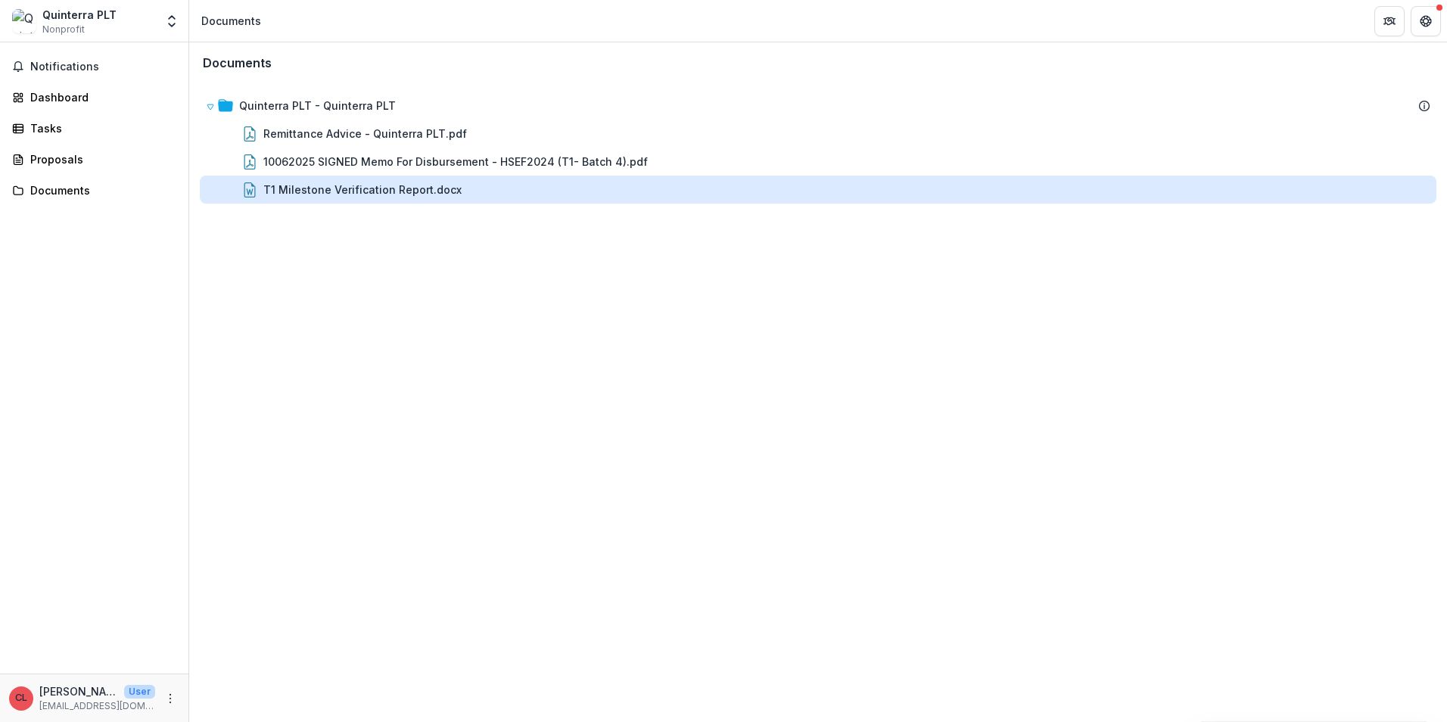
click at [279, 191] on div "T1 Milestone Verification Report.docx" at bounding box center [362, 190] width 198 height 16
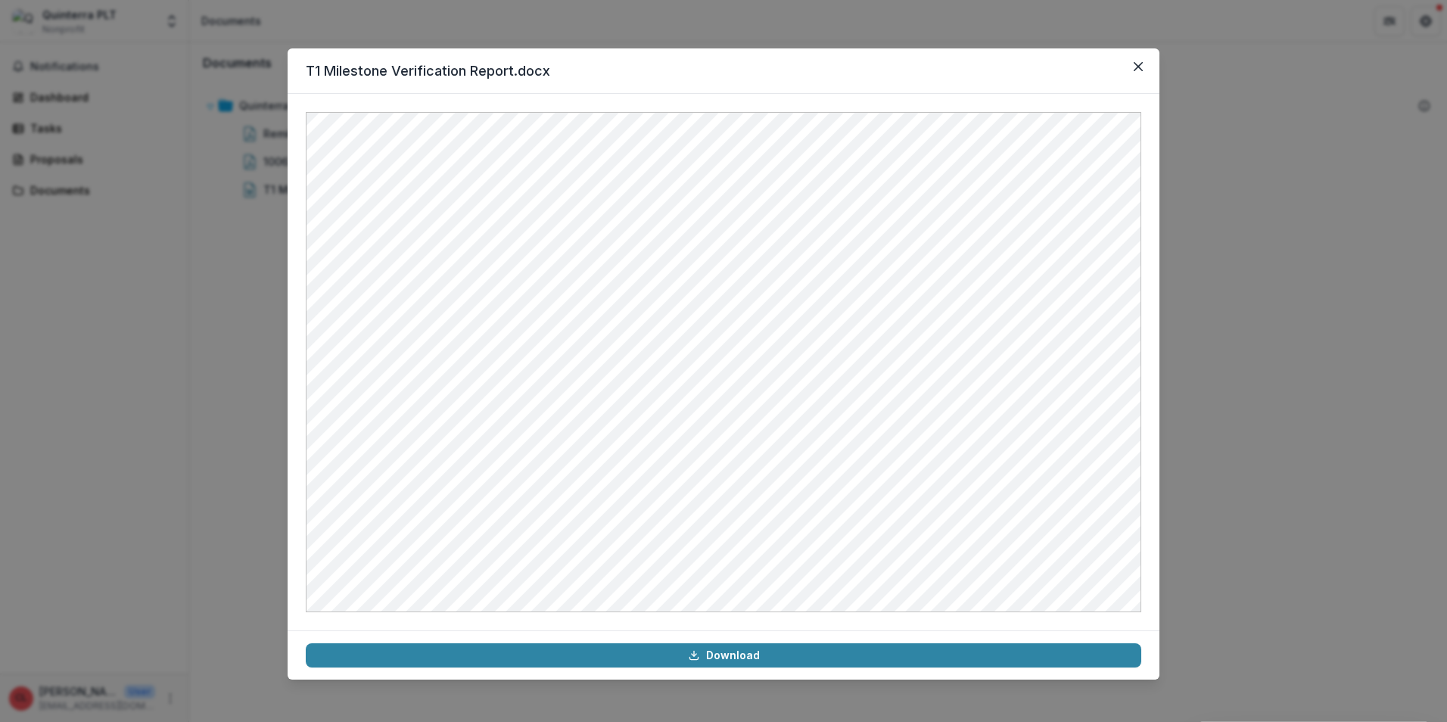
drag, startPoint x: 1435, startPoint y: 458, endPoint x: 1315, endPoint y: 443, distance: 120.6
click at [1429, 458] on div "T1 Milestone Verification Report.docx Download" at bounding box center [723, 361] width 1447 height 722
